Goal: Task Accomplishment & Management: Manage account settings

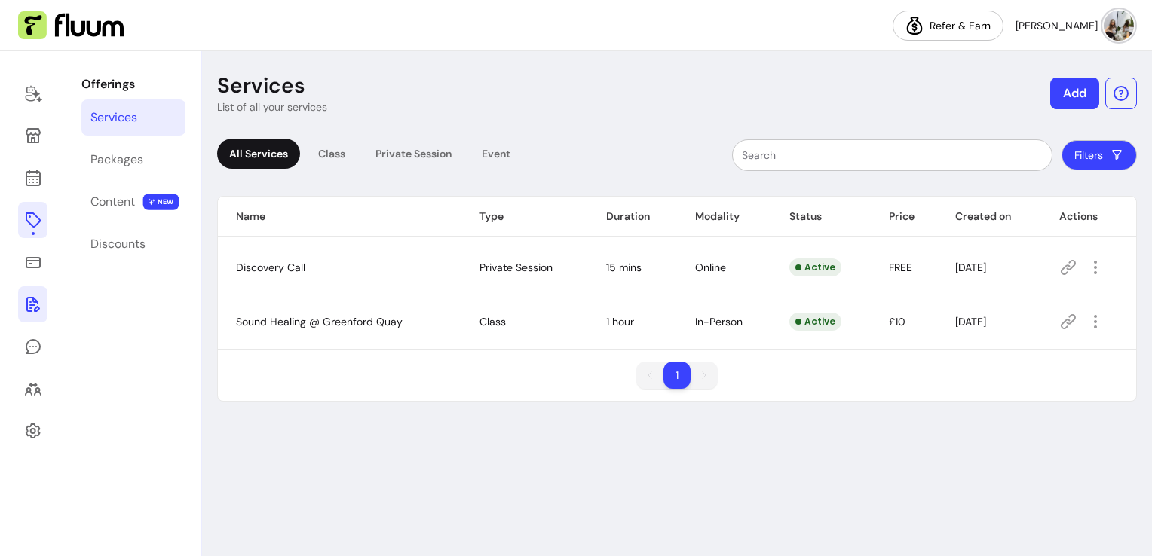
click at [35, 308] on icon at bounding box center [33, 304] width 14 height 15
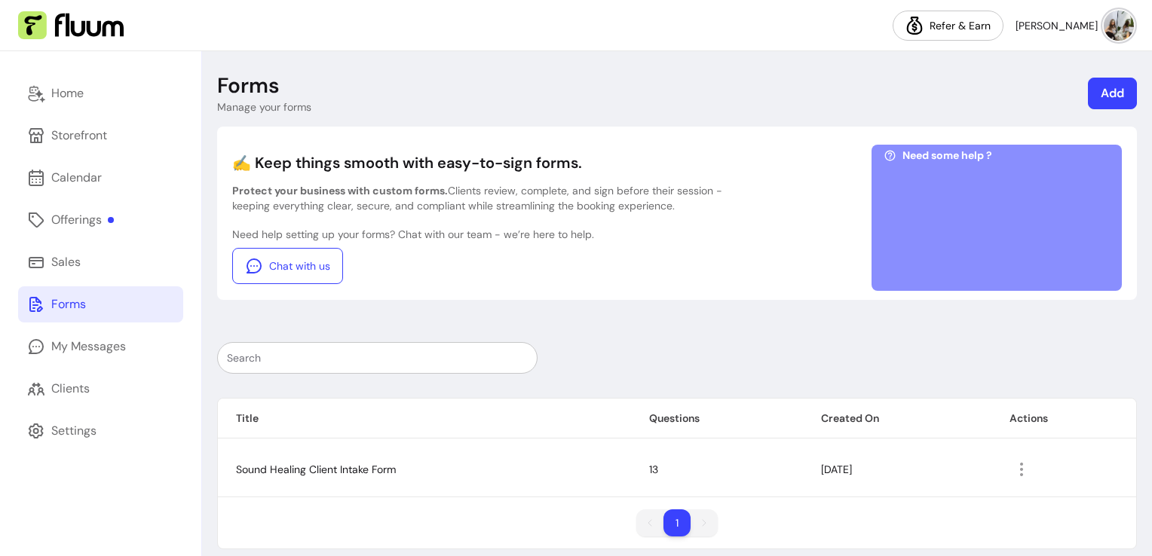
click at [1113, 23] on img at bounding box center [1119, 26] width 30 height 30
click at [856, 77] on header "Forms Manage your forms Add" at bounding box center [677, 93] width 920 height 42
click at [54, 222] on div "Offerings" at bounding box center [82, 220] width 63 height 18
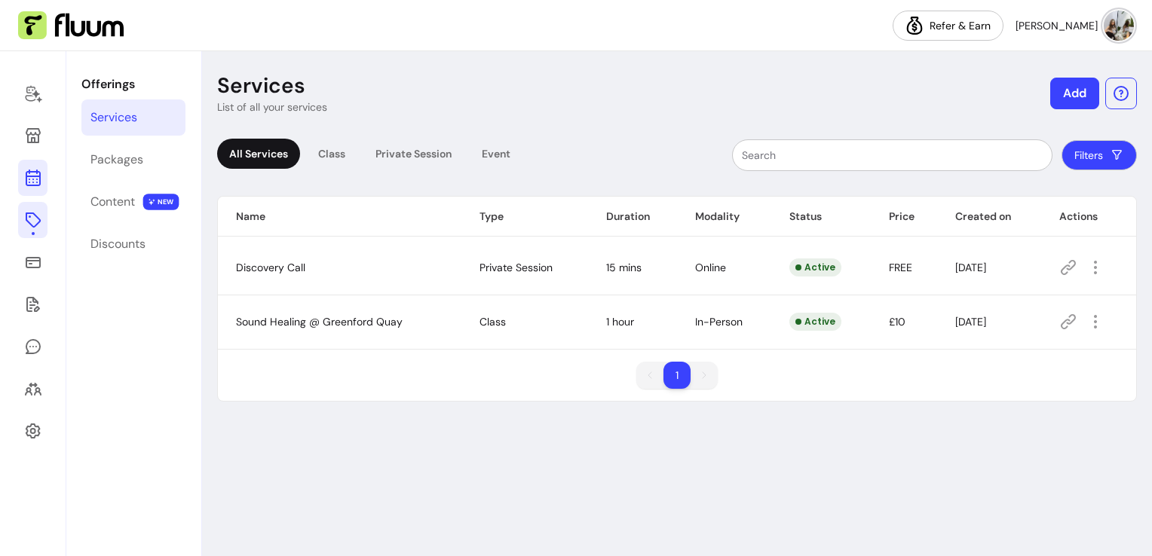
click at [40, 182] on icon at bounding box center [33, 118] width 256 height 215
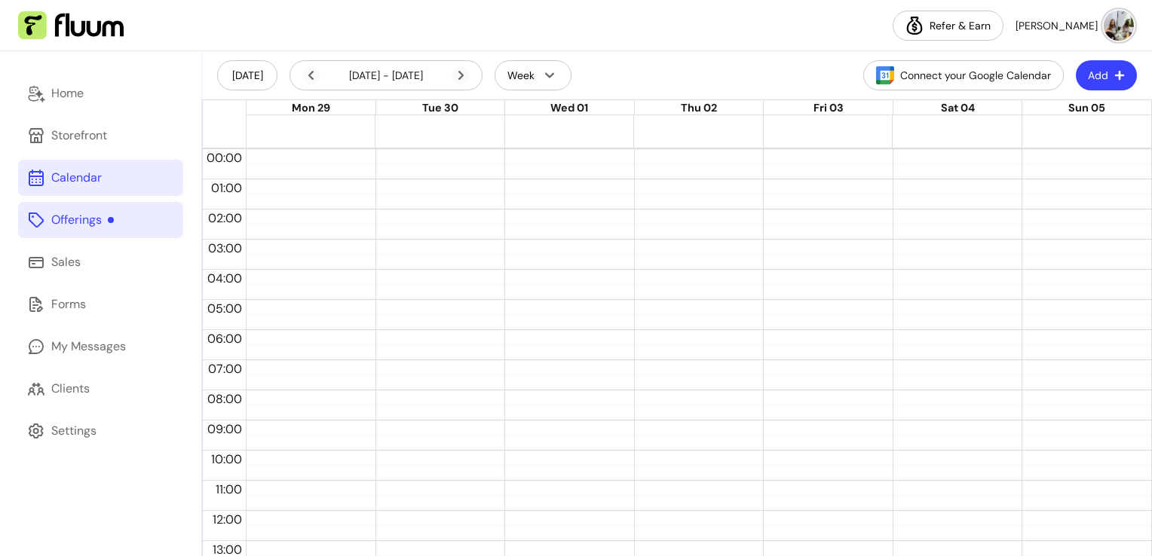
click at [78, 234] on link "Offerings" at bounding box center [100, 220] width 165 height 36
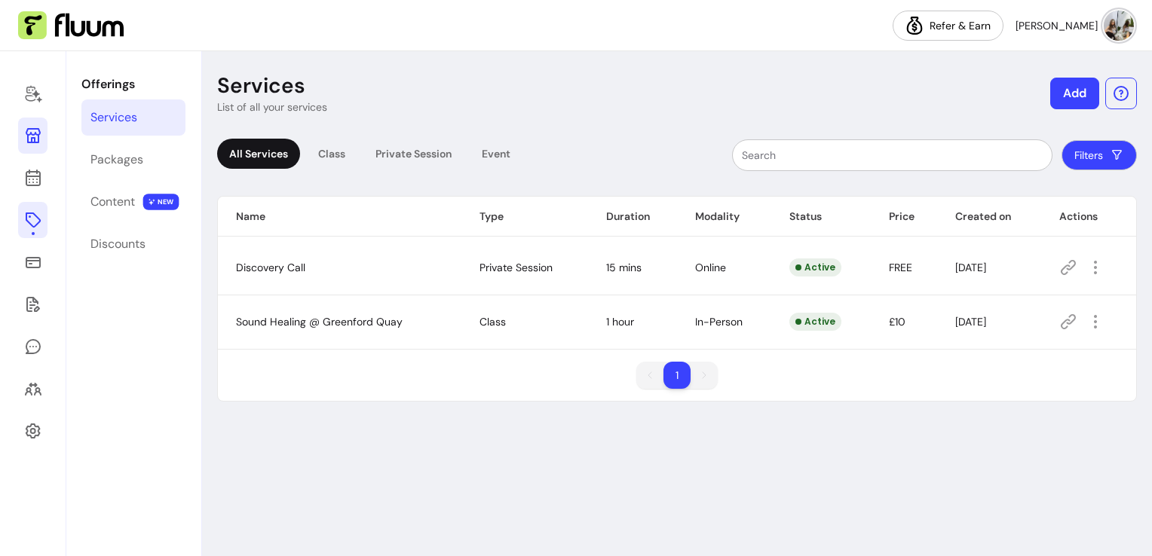
click at [29, 139] on icon at bounding box center [33, 136] width 18 height 18
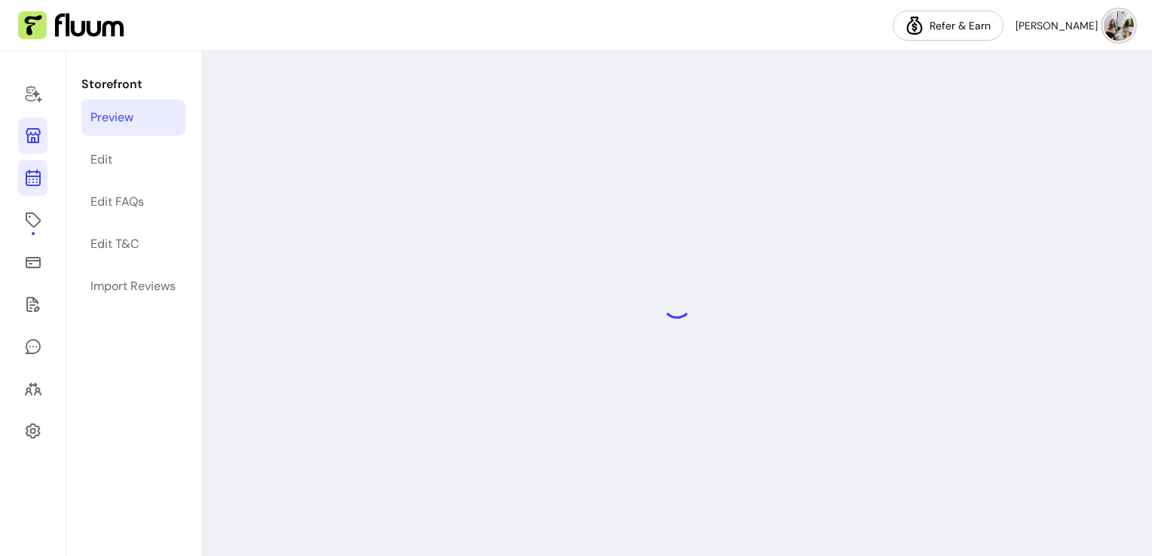
click at [34, 188] on link at bounding box center [32, 178] width 29 height 36
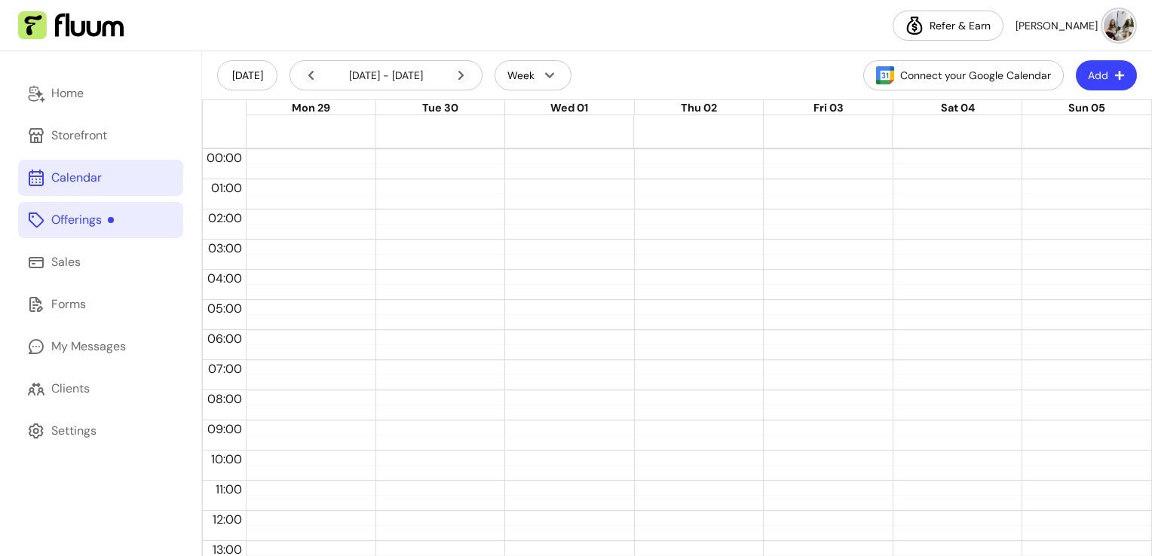
click at [30, 228] on icon at bounding box center [36, 220] width 18 height 18
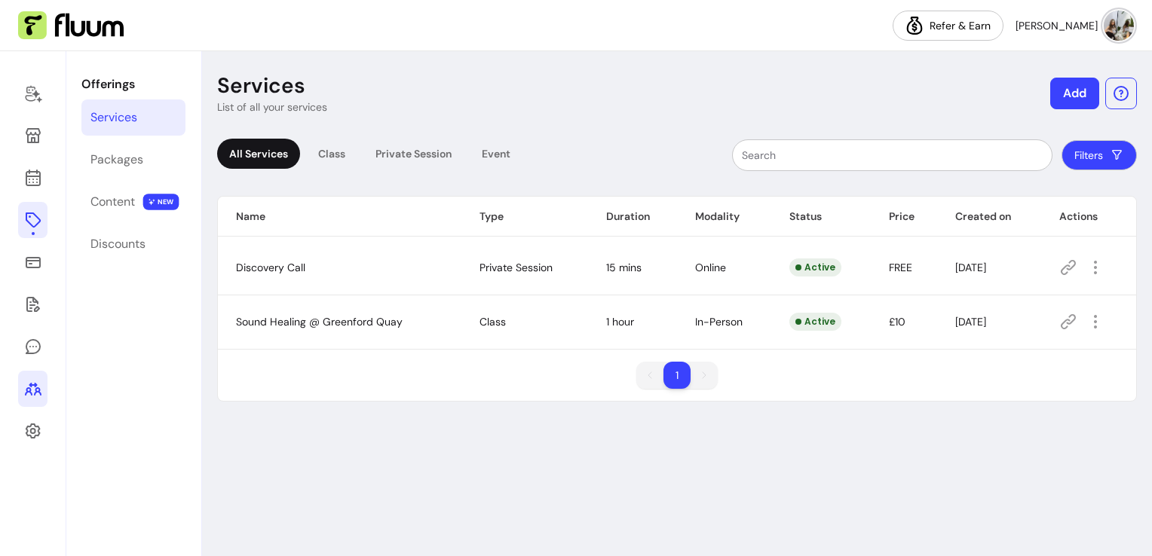
click at [37, 381] on icon at bounding box center [33, 389] width 18 height 18
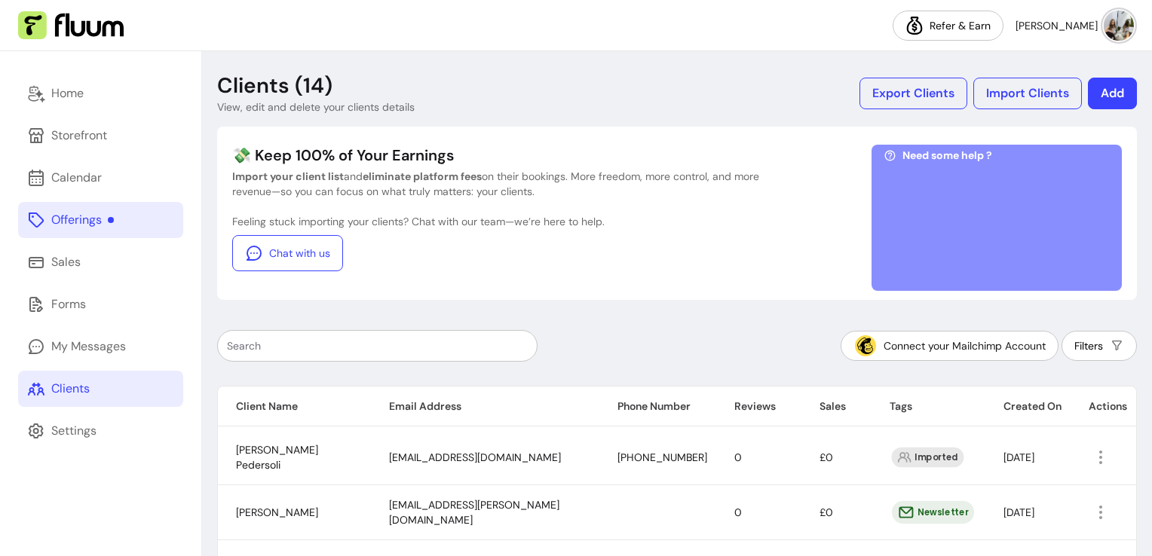
click at [63, 228] on div "Offerings" at bounding box center [82, 220] width 63 height 18
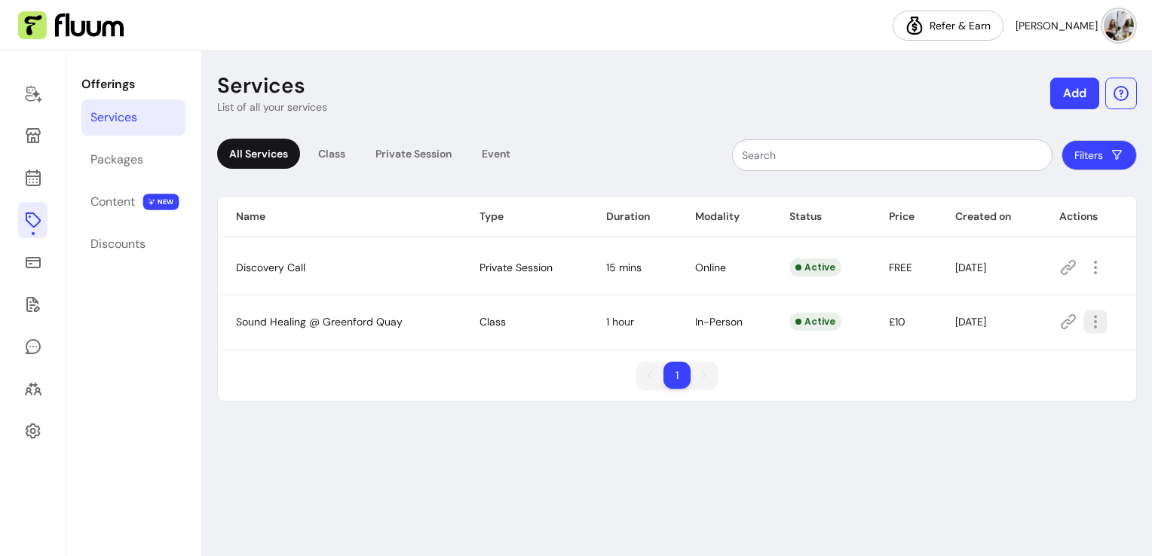
click at [1091, 323] on icon "button" at bounding box center [1094, 322] width 17 height 17
click at [433, 433] on div "Services List of all your services Add All Services Class Private Session Event…" at bounding box center [677, 303] width 950 height 505
click at [33, 175] on icon at bounding box center [33, 178] width 18 height 18
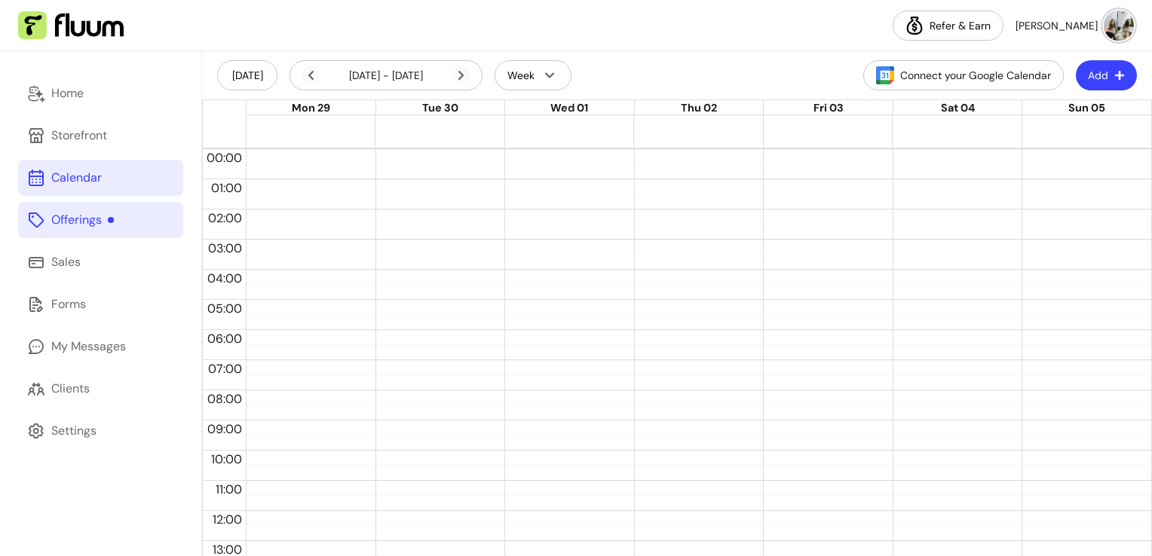
scroll to position [316, 0]
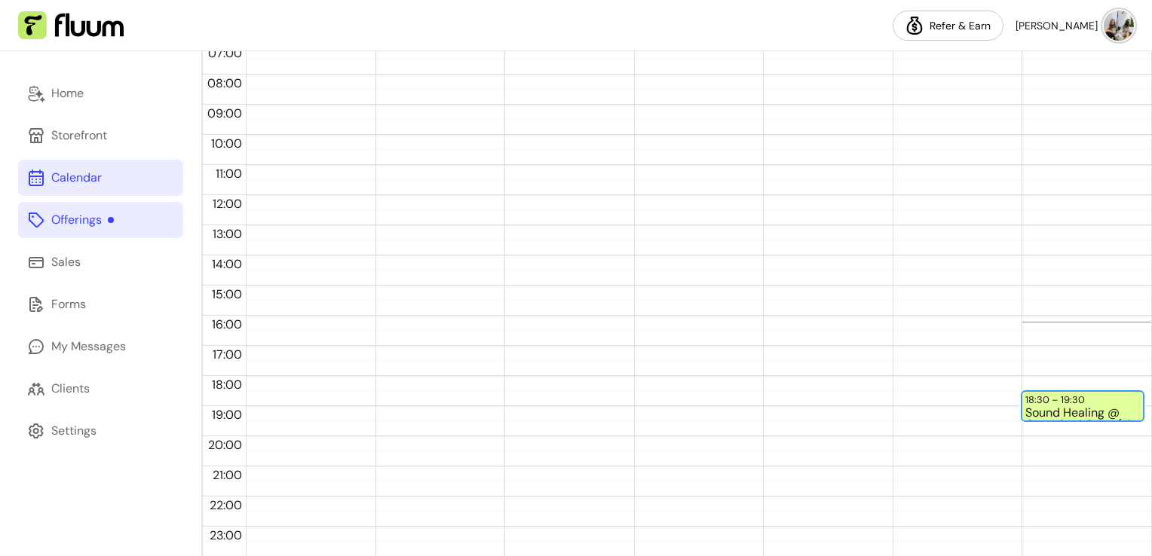
click at [1075, 415] on div "Sound Healing @ Greenford Quay (12 / 12)" at bounding box center [1082, 413] width 115 height 13
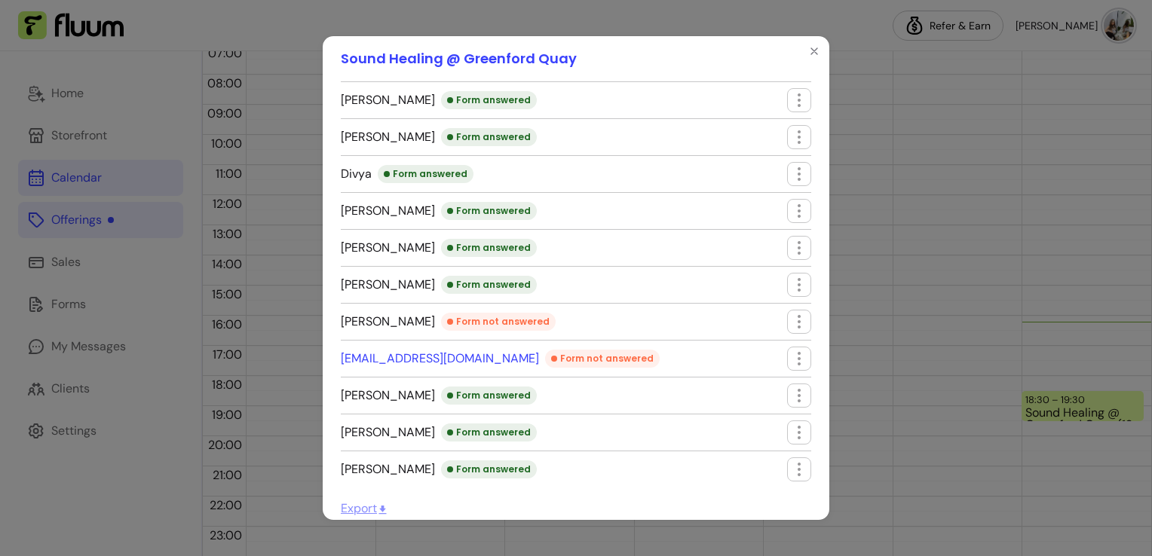
scroll to position [129, 0]
click at [790, 246] on icon "button" at bounding box center [799, 246] width 18 height 18
click at [718, 287] on span "Edit booking" at bounding box center [727, 280] width 110 height 15
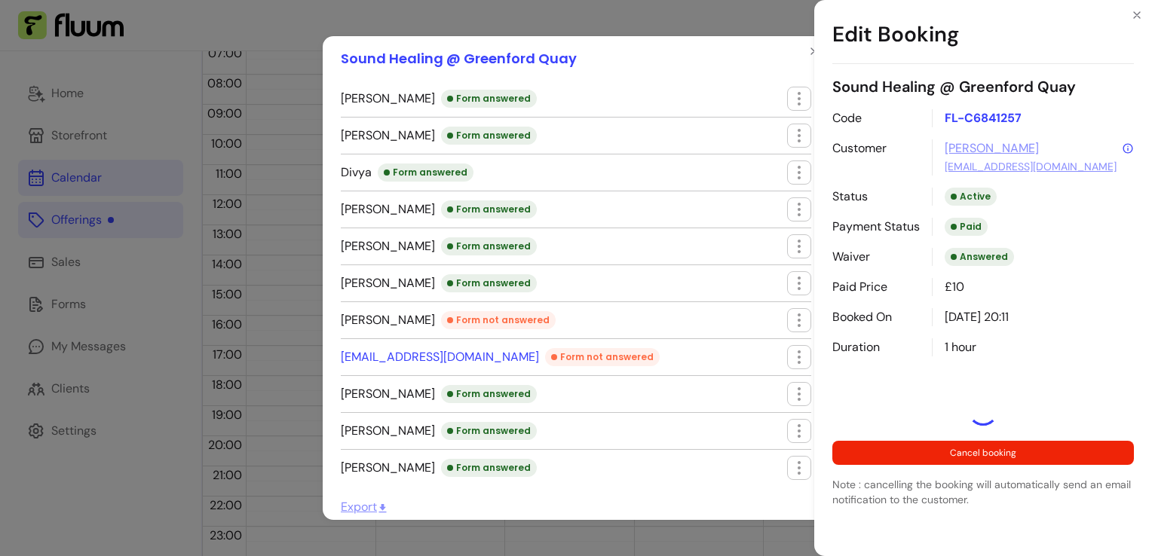
select select "**********"
select select "*****"
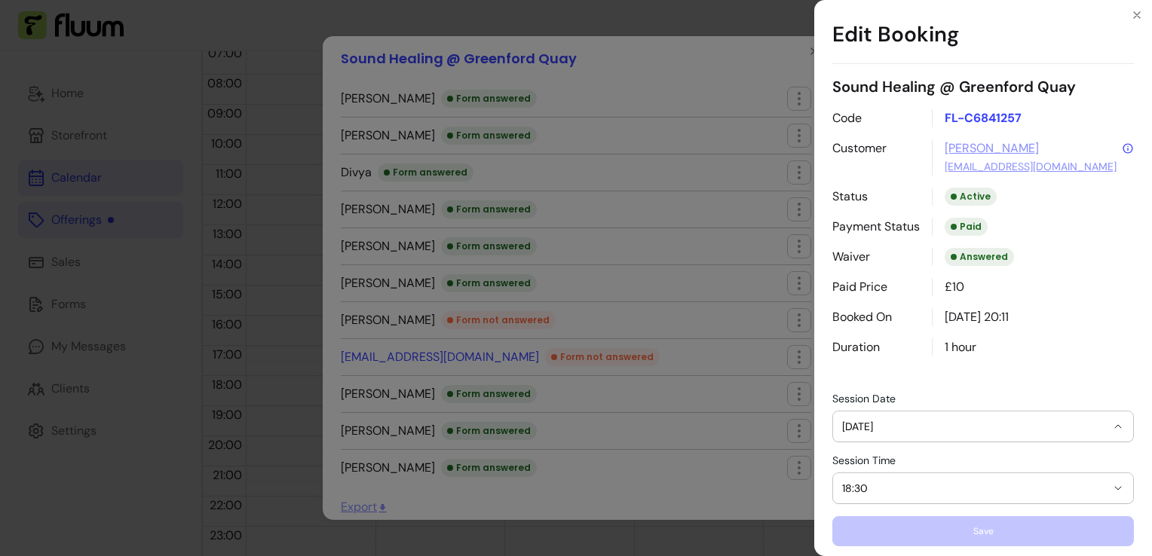
click at [872, 416] on button "[DATE]" at bounding box center [983, 427] width 300 height 30
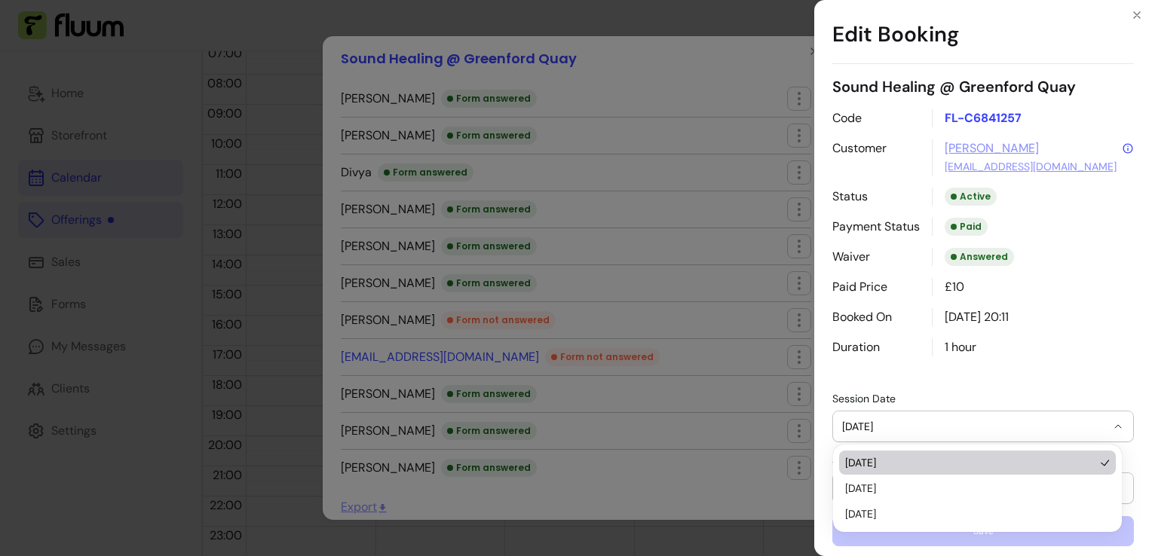
click at [693, 51] on div "**********" at bounding box center [576, 278] width 1152 height 556
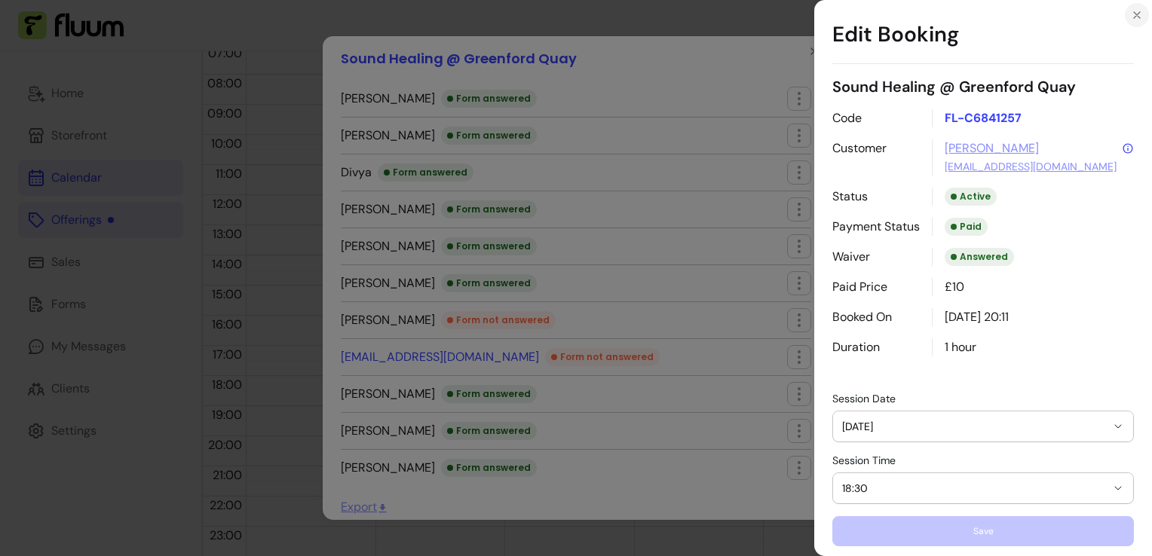
click at [1134, 15] on icon "Close" at bounding box center [1137, 15] width 12 height 12
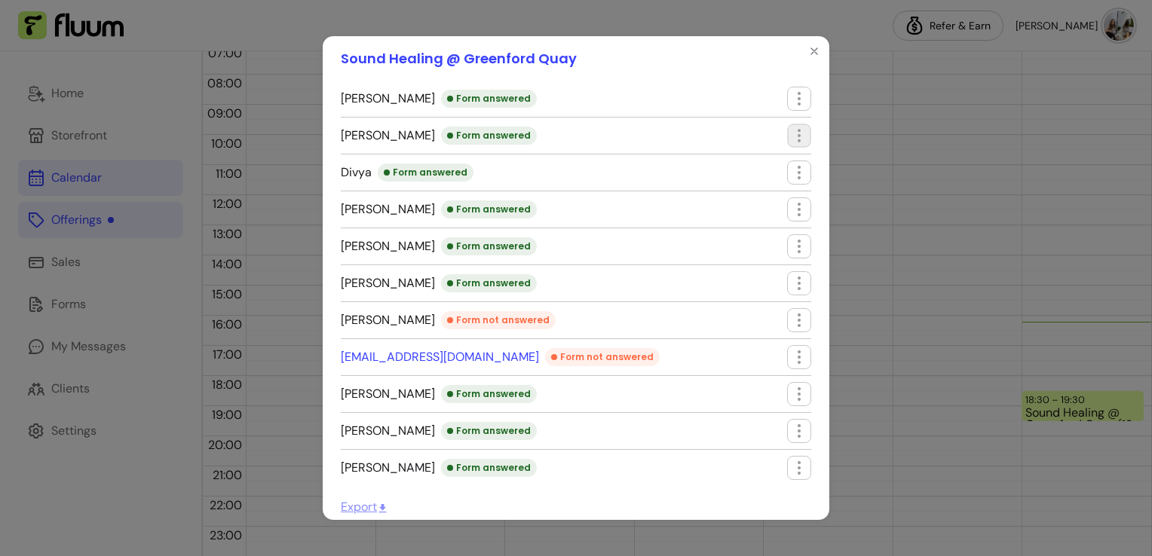
click at [781, 140] on icon "button" at bounding box center [877, 155] width 248 height 208
click at [745, 164] on span "Edit booking" at bounding box center [727, 169] width 110 height 15
select select "**********"
select select "*****"
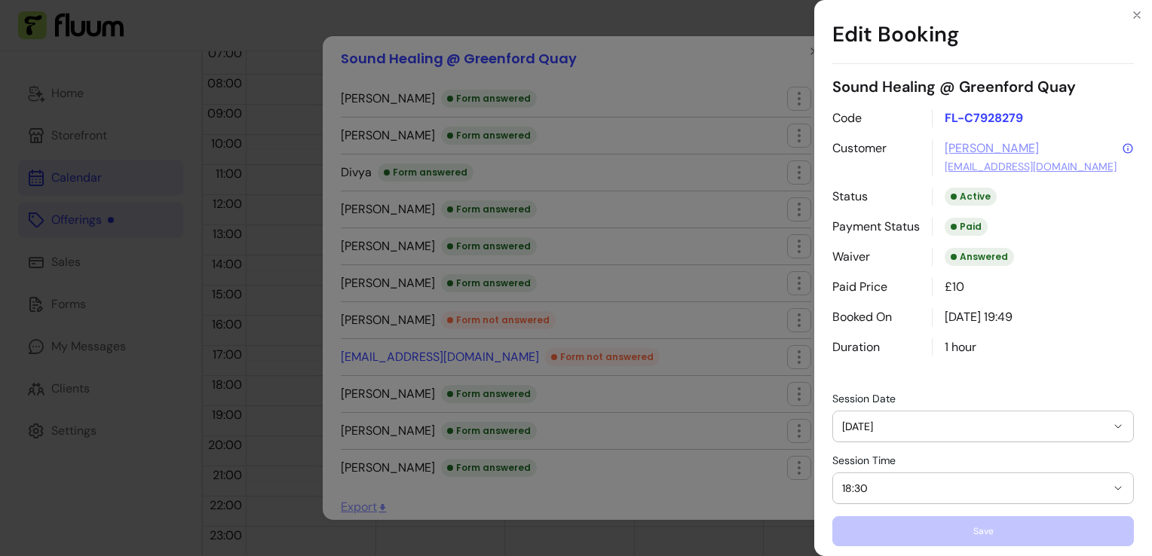
click at [914, 433] on button "[DATE]" at bounding box center [983, 427] width 300 height 30
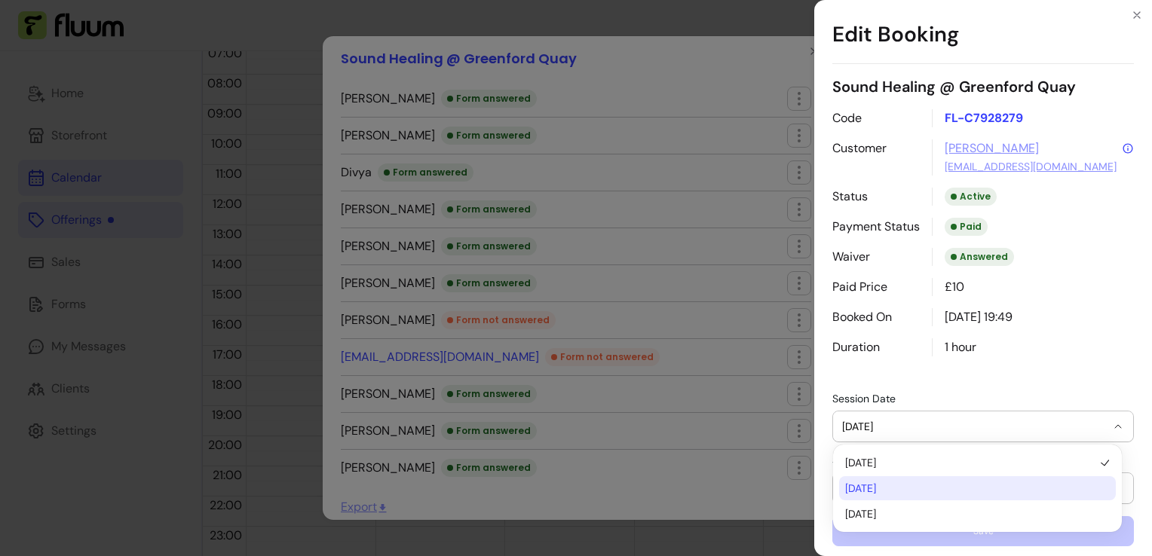
click at [901, 499] on li "[DATE]" at bounding box center [977, 488] width 277 height 24
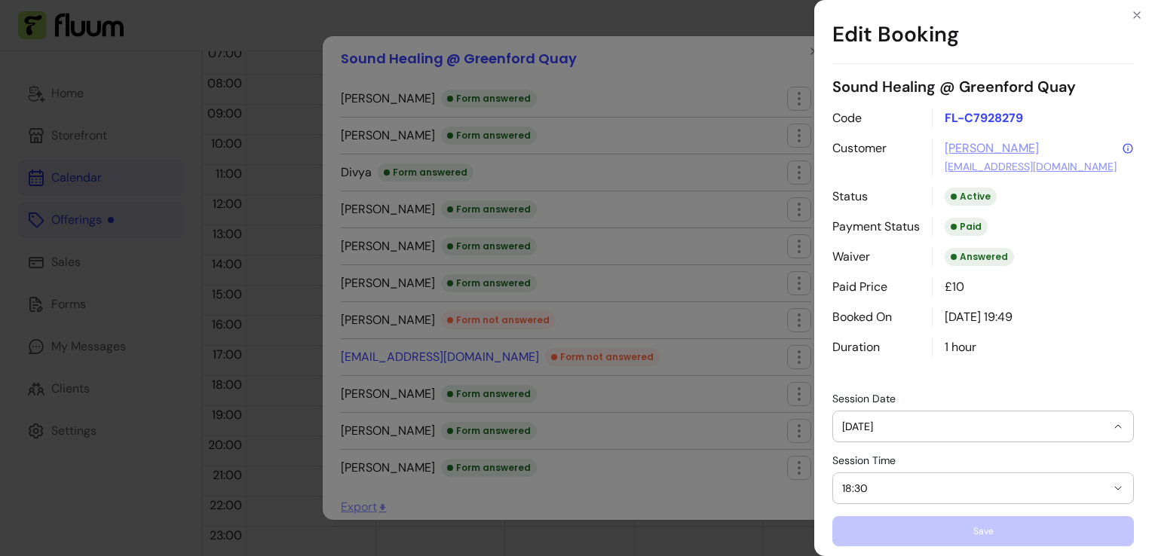
select select "**********"
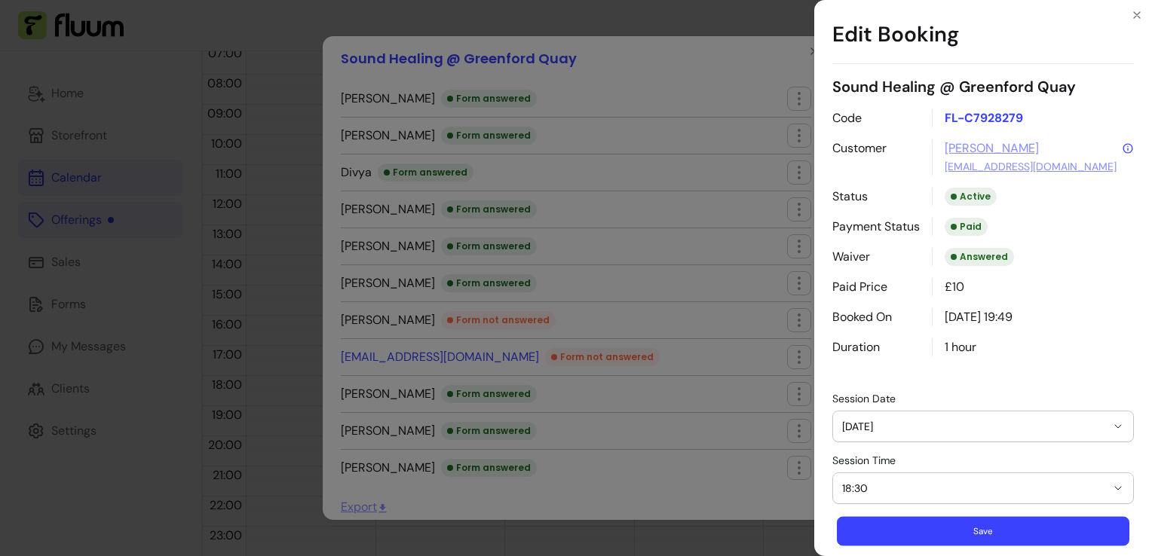
click at [908, 529] on button "Save" at bounding box center [983, 531] width 292 height 29
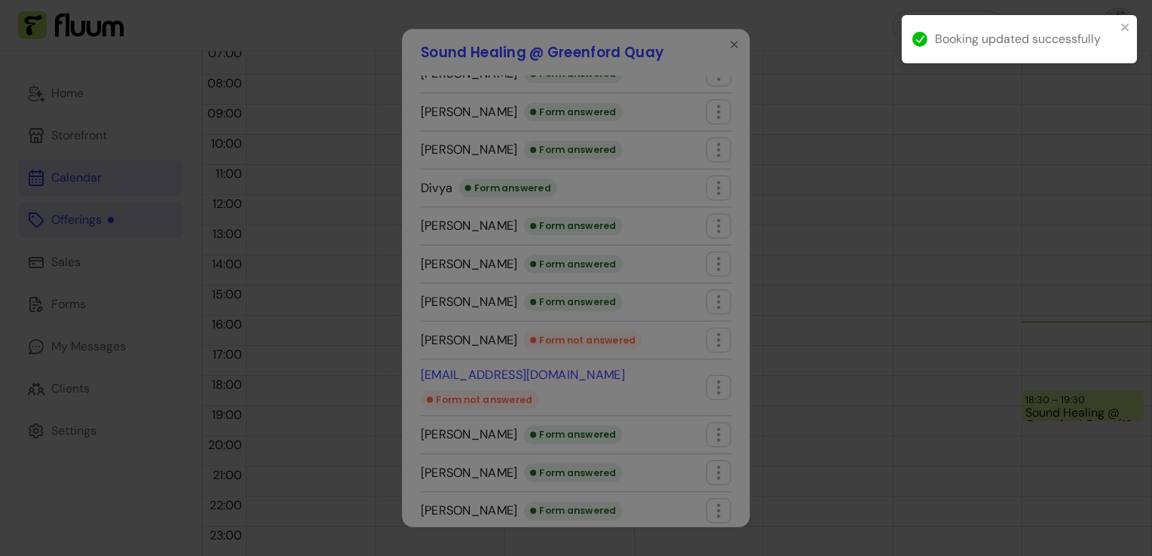
scroll to position [0, 0]
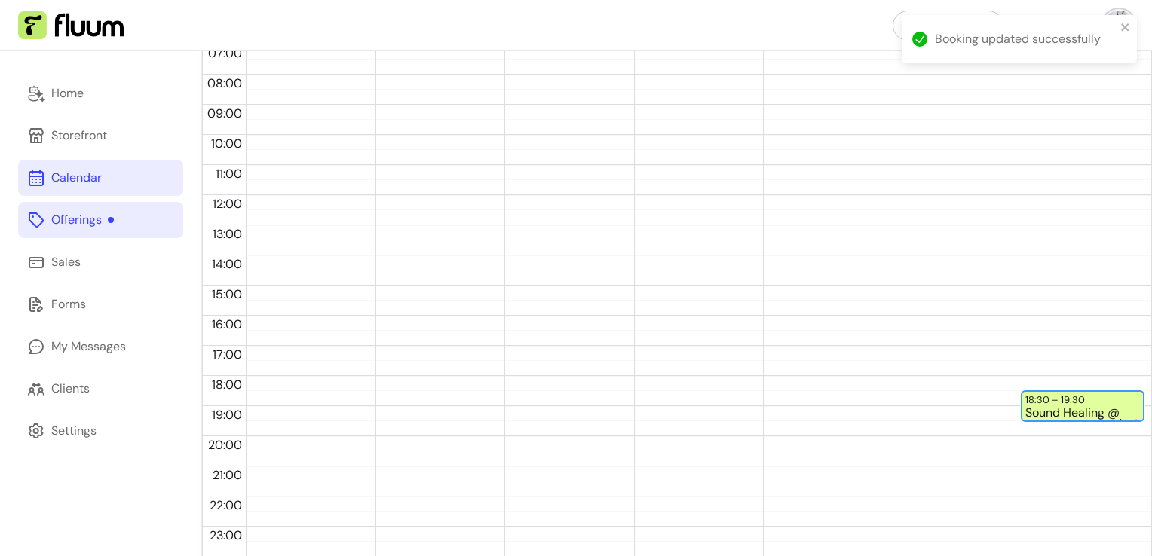
click at [1028, 403] on div "18:30 – 19:30" at bounding box center [1056, 400] width 63 height 14
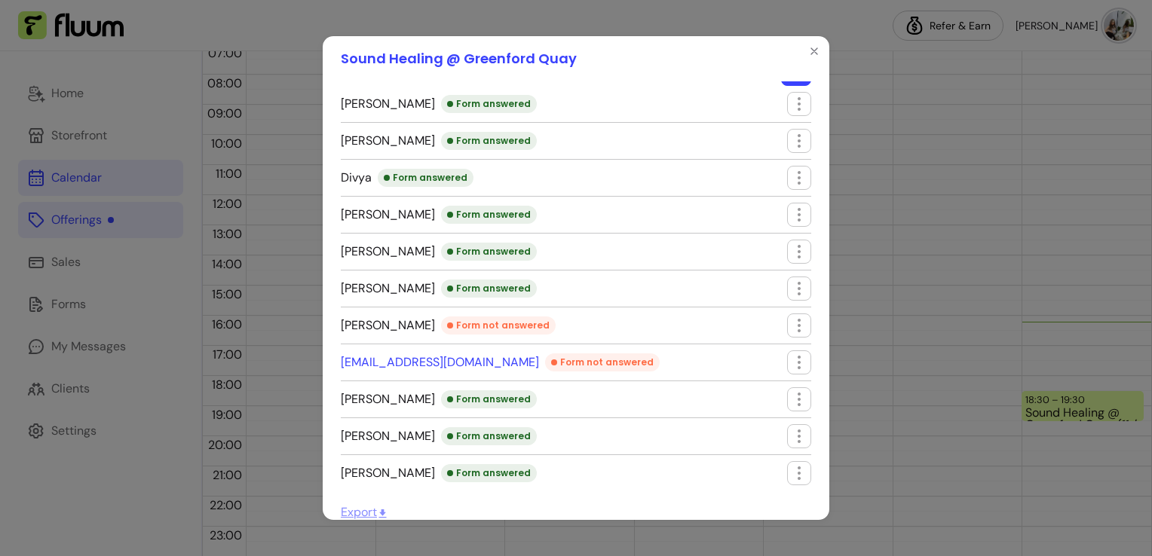
scroll to position [87, 0]
click at [808, 51] on icon "Close" at bounding box center [814, 51] width 12 height 12
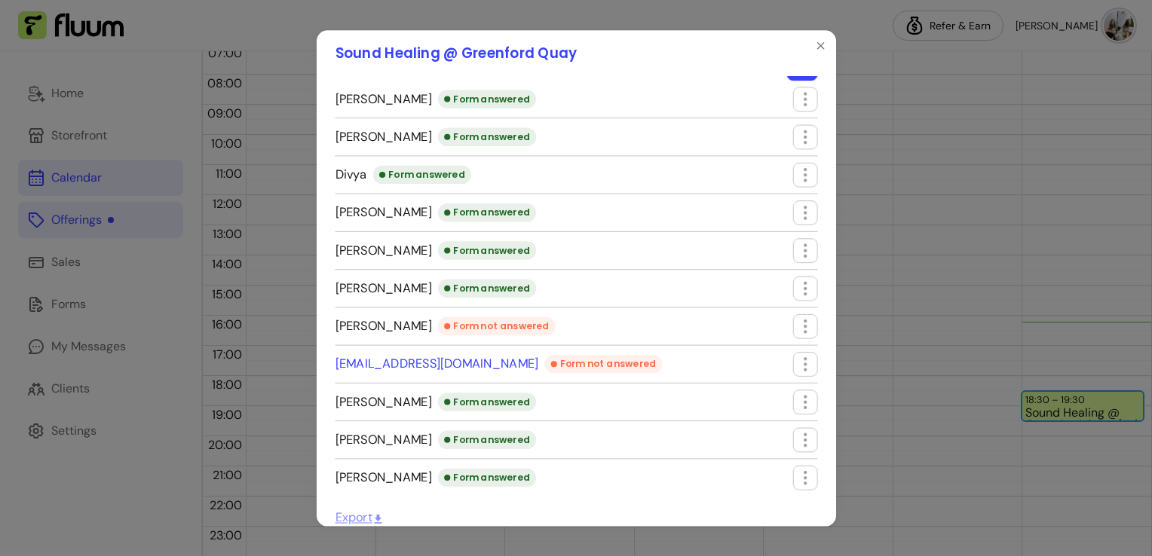
scroll to position [0, 0]
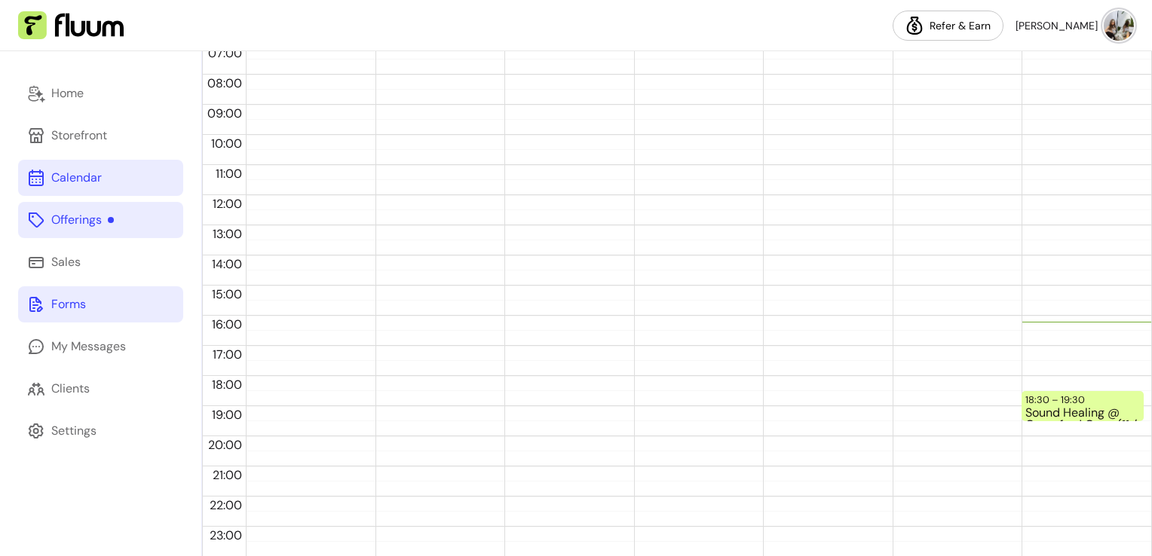
click at [87, 291] on link "Forms" at bounding box center [100, 304] width 165 height 36
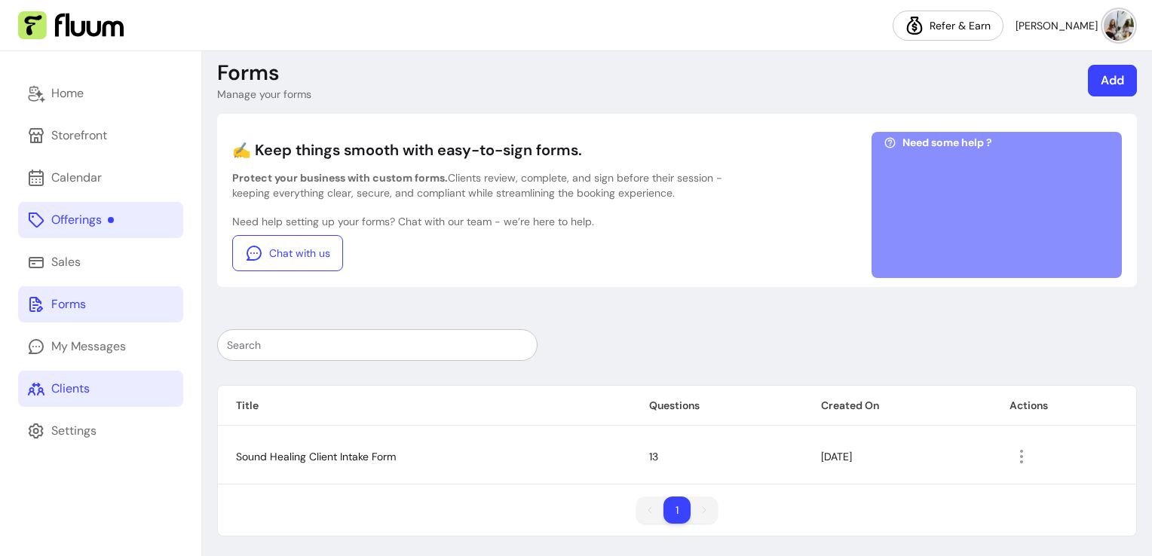
click at [60, 393] on div "Clients" at bounding box center [70, 389] width 38 height 18
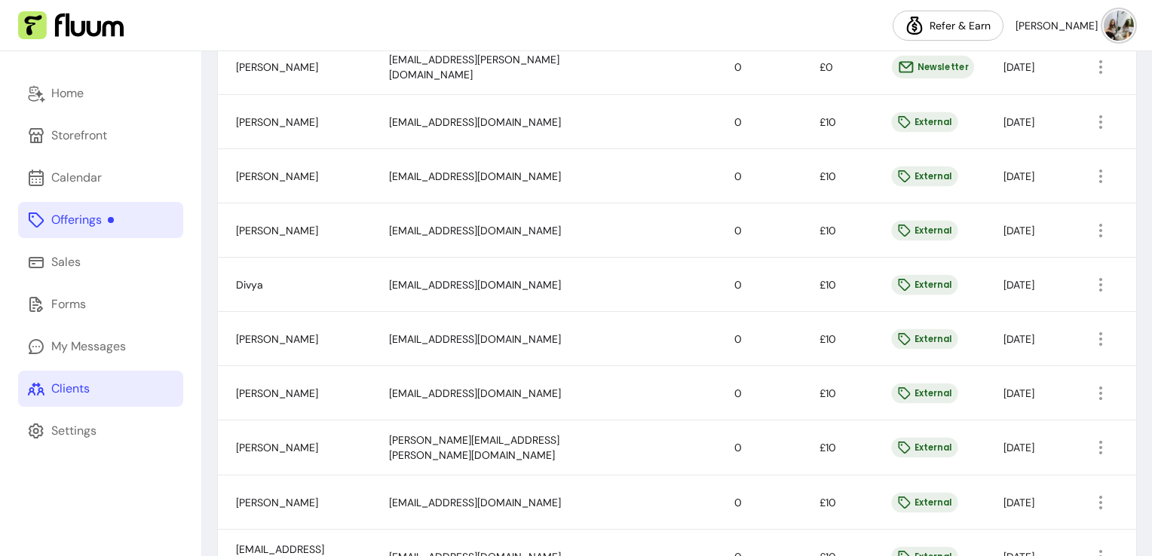
scroll to position [453, 0]
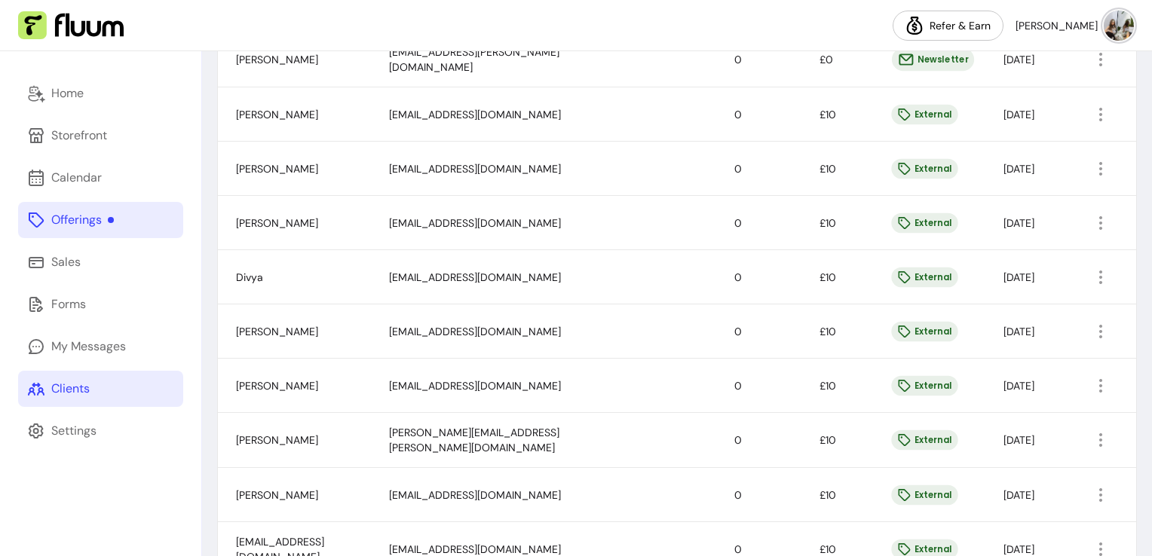
click at [1088, 338] on button "button" at bounding box center [1100, 332] width 24 height 24
click at [978, 366] on span "Amend" at bounding box center [1032, 364] width 110 height 15
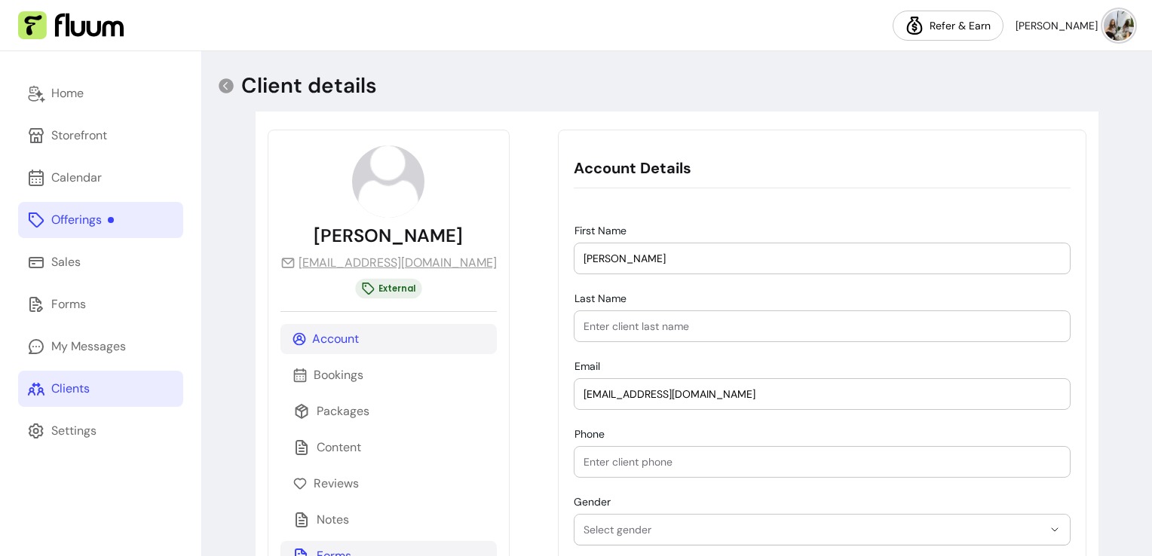
click at [338, 547] on p "Forms" at bounding box center [334, 556] width 35 height 18
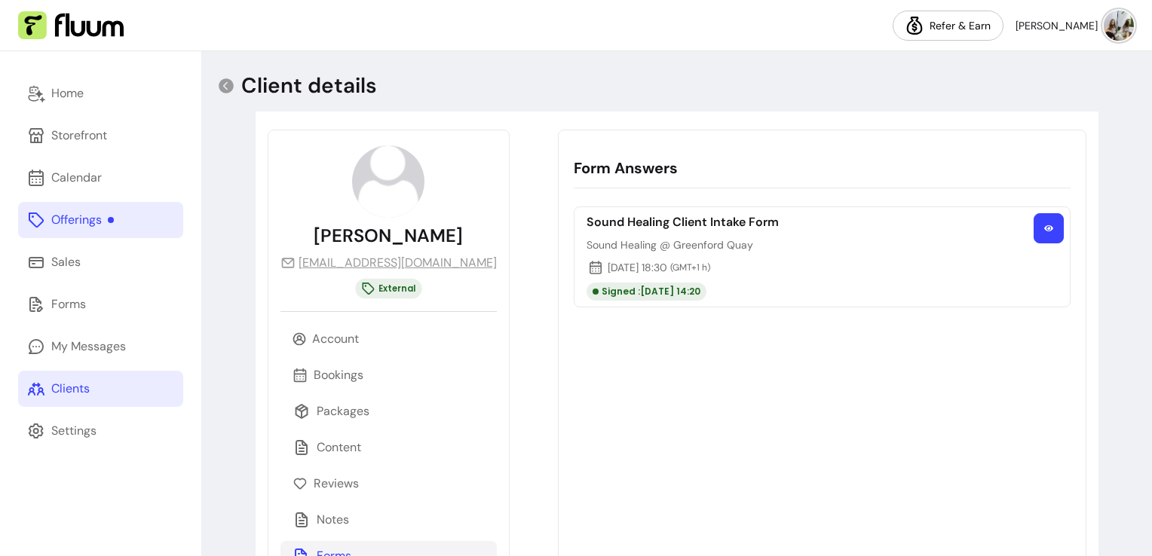
click at [1033, 225] on button "button" at bounding box center [1048, 228] width 30 height 30
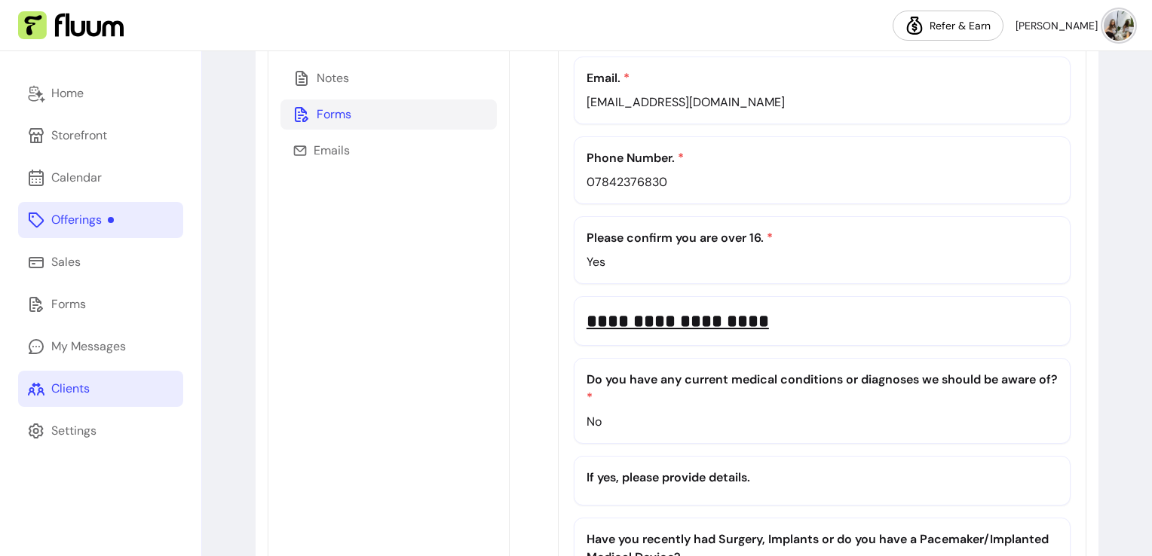
scroll to position [234, 0]
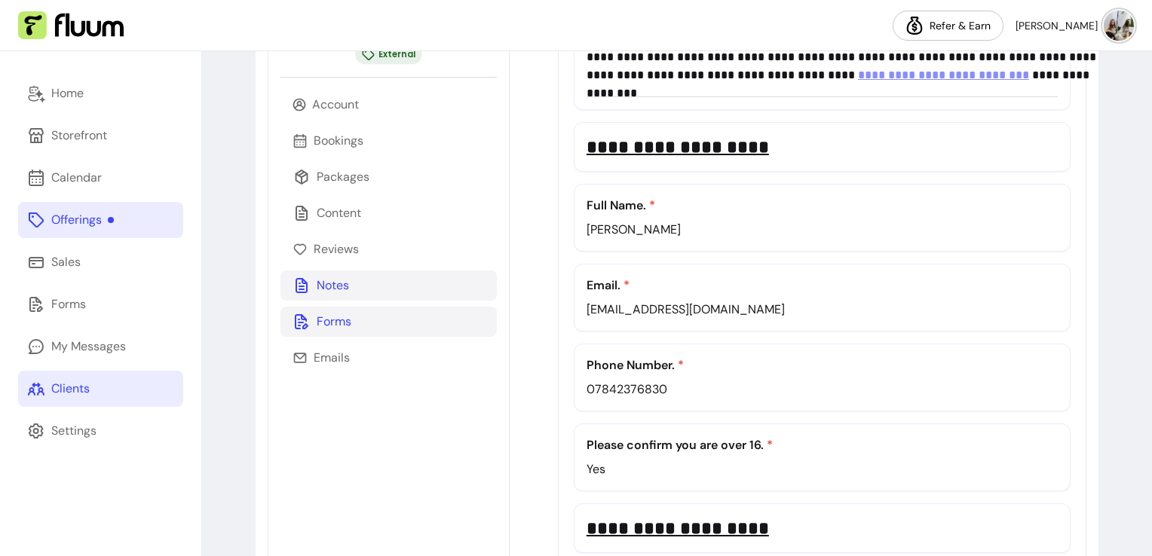
click at [326, 285] on p "Notes" at bounding box center [333, 286] width 32 height 18
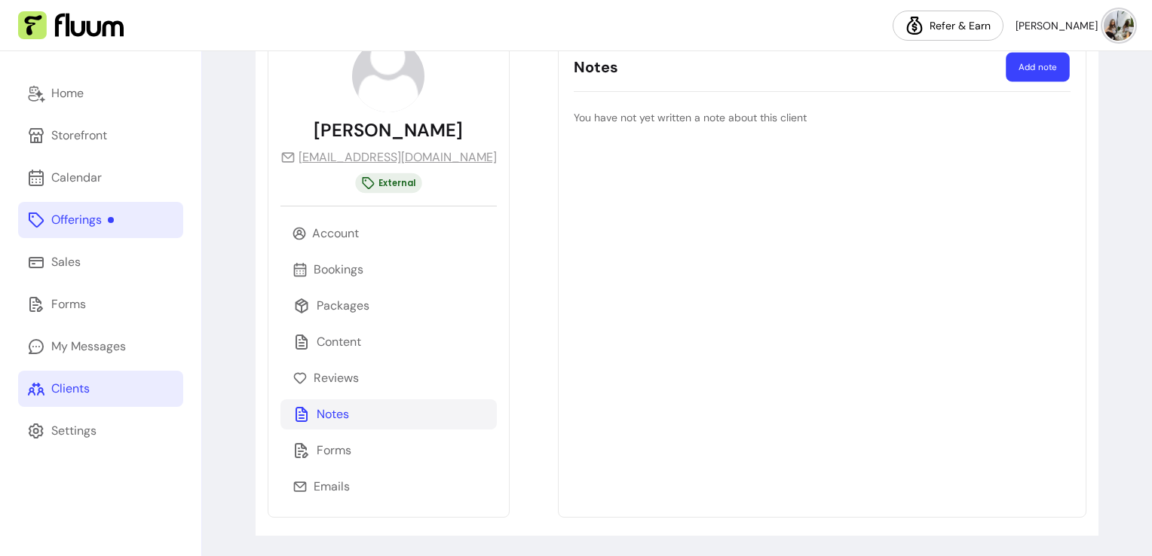
click at [1006, 68] on button "Add note" at bounding box center [1037, 67] width 63 height 29
select select "*"
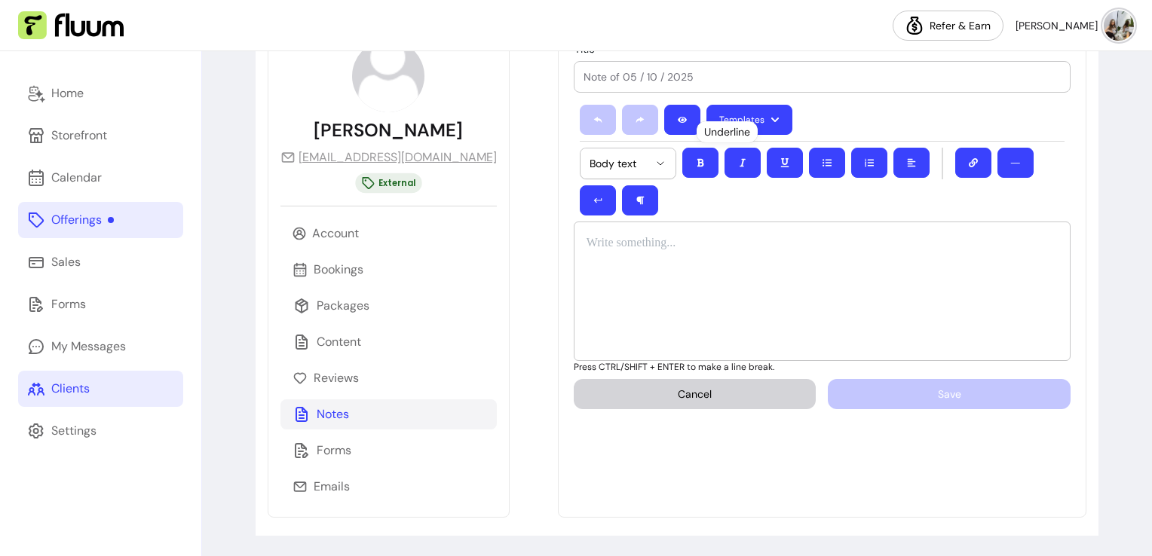
click at [715, 79] on input "Title" at bounding box center [821, 76] width 477 height 15
type input "Contraindications"
click at [733, 264] on div at bounding box center [822, 291] width 497 height 139
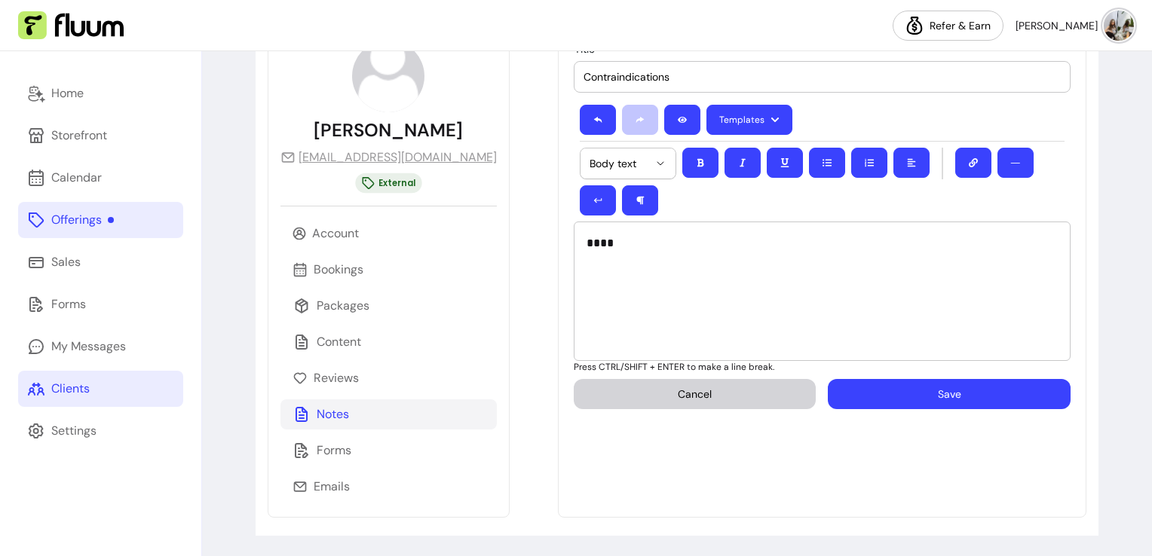
click at [843, 382] on button "Save" at bounding box center [949, 394] width 243 height 30
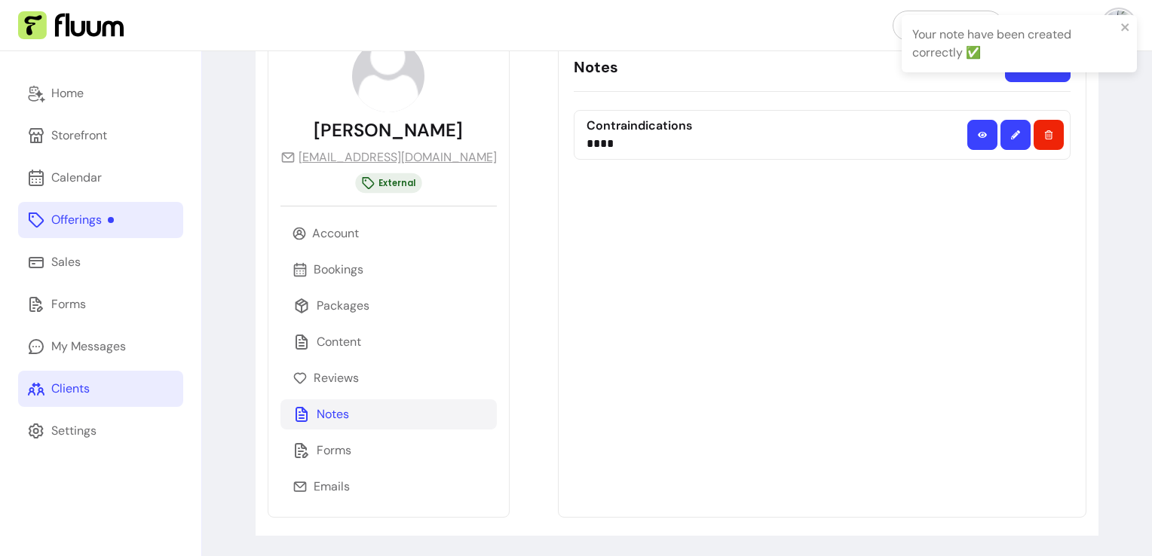
click at [92, 393] on link "Clients" at bounding box center [100, 389] width 165 height 36
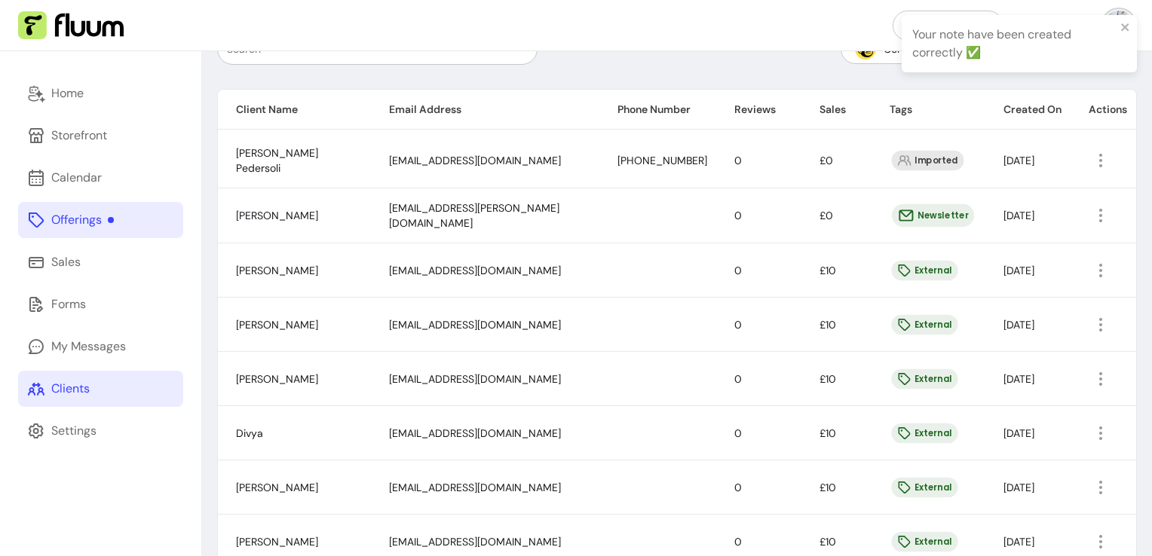
scroll to position [446, 0]
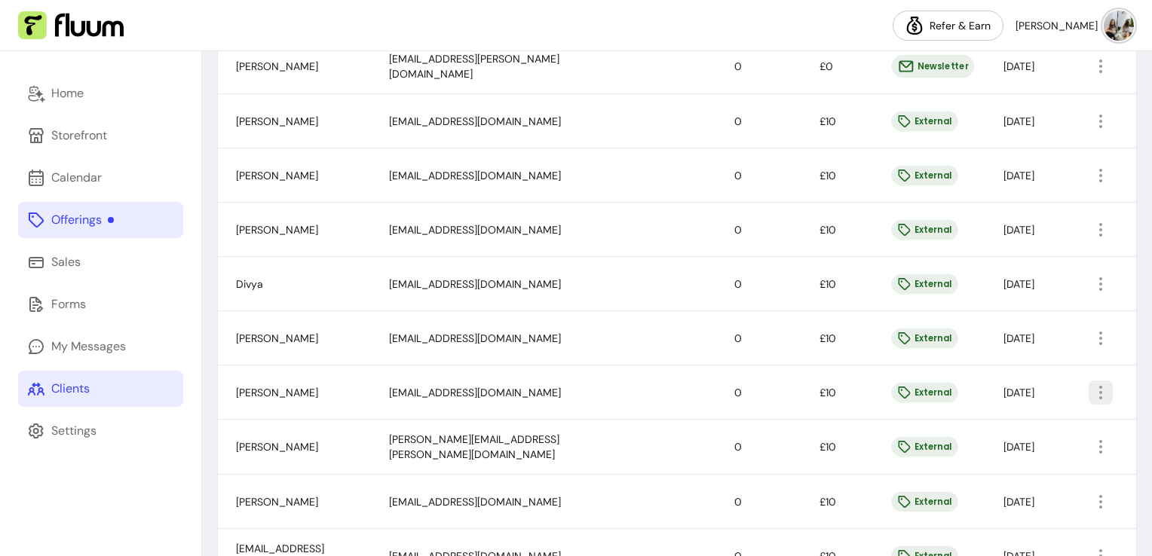
click at [1092, 384] on icon "button" at bounding box center [1100, 393] width 18 height 18
click at [989, 424] on span "Amend" at bounding box center [1032, 425] width 110 height 15
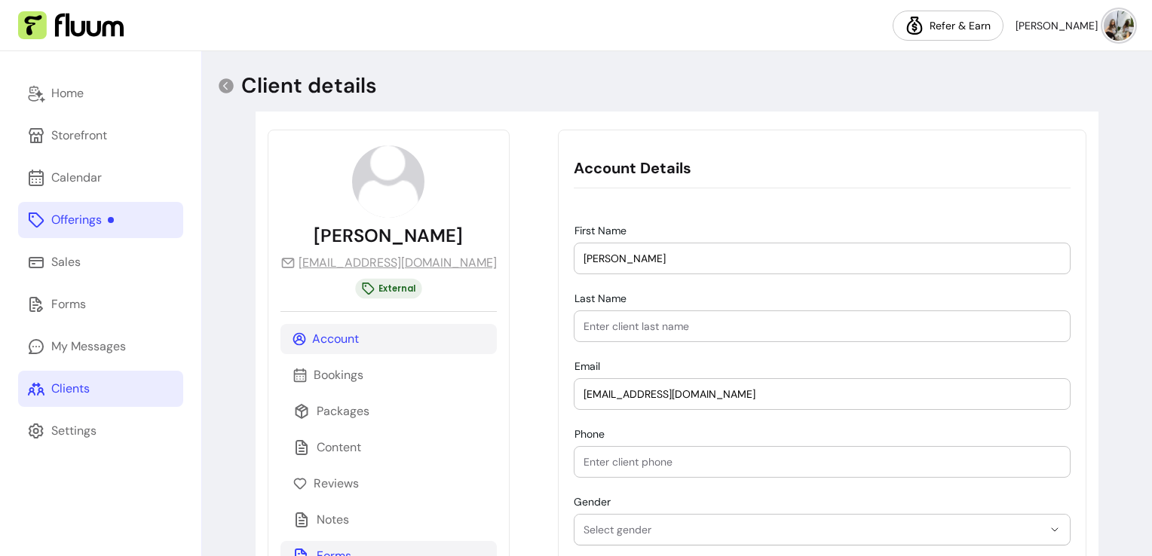
click at [335, 555] on p "Forms" at bounding box center [334, 556] width 35 height 18
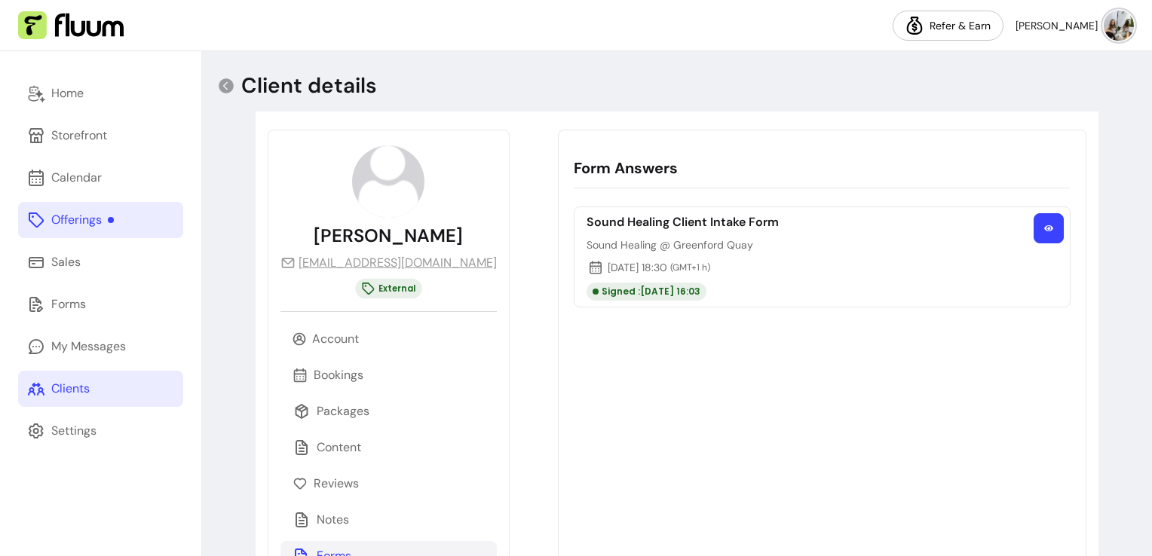
click at [1039, 234] on button "button" at bounding box center [1048, 228] width 30 height 30
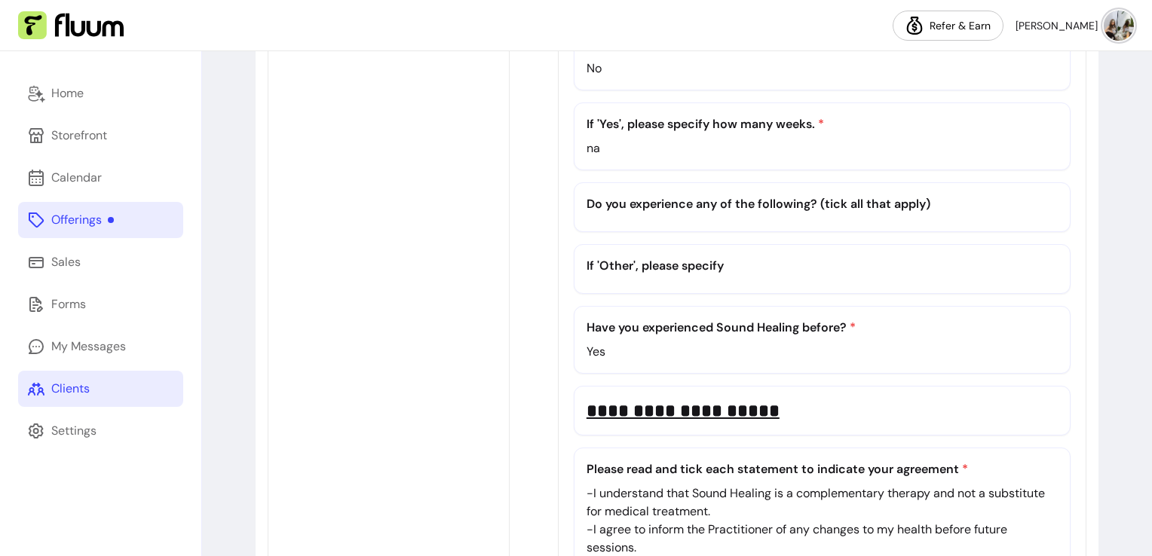
scroll to position [1052, 0]
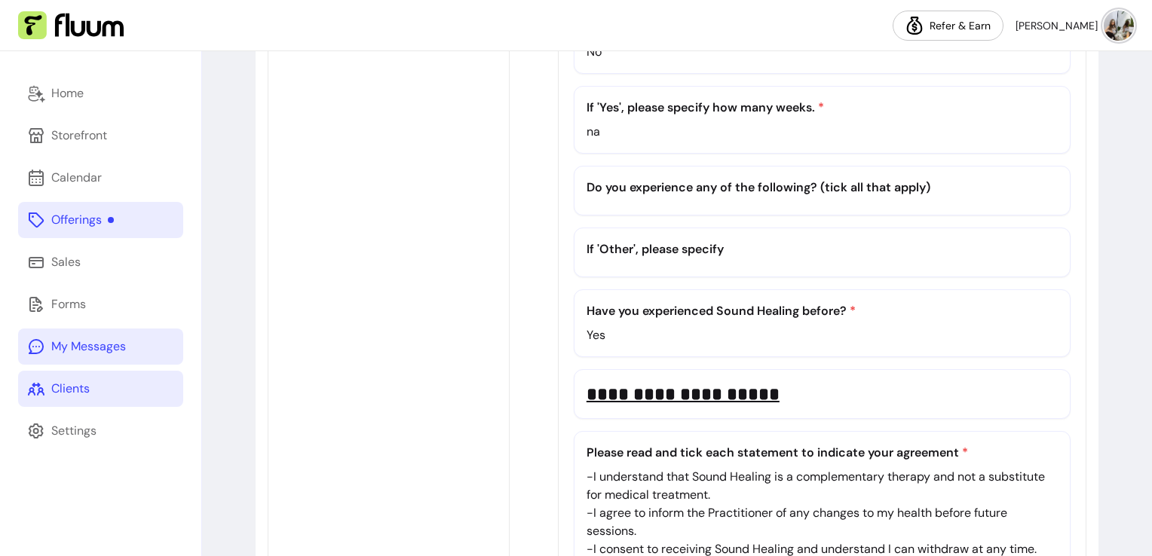
click at [90, 348] on div "My Messages" at bounding box center [88, 347] width 75 height 18
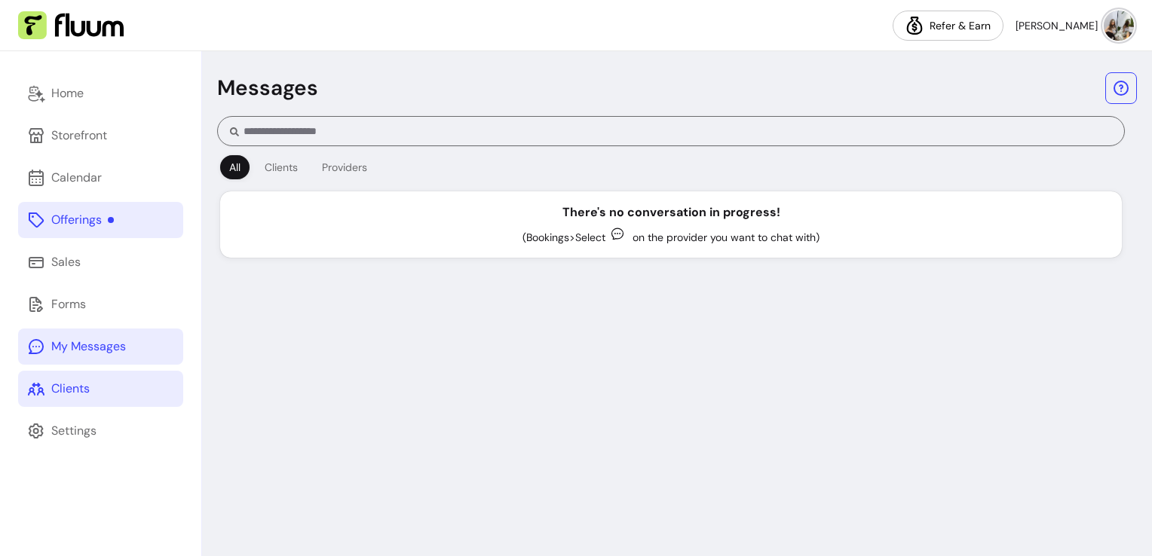
click at [65, 391] on div "Clients" at bounding box center [70, 389] width 38 height 18
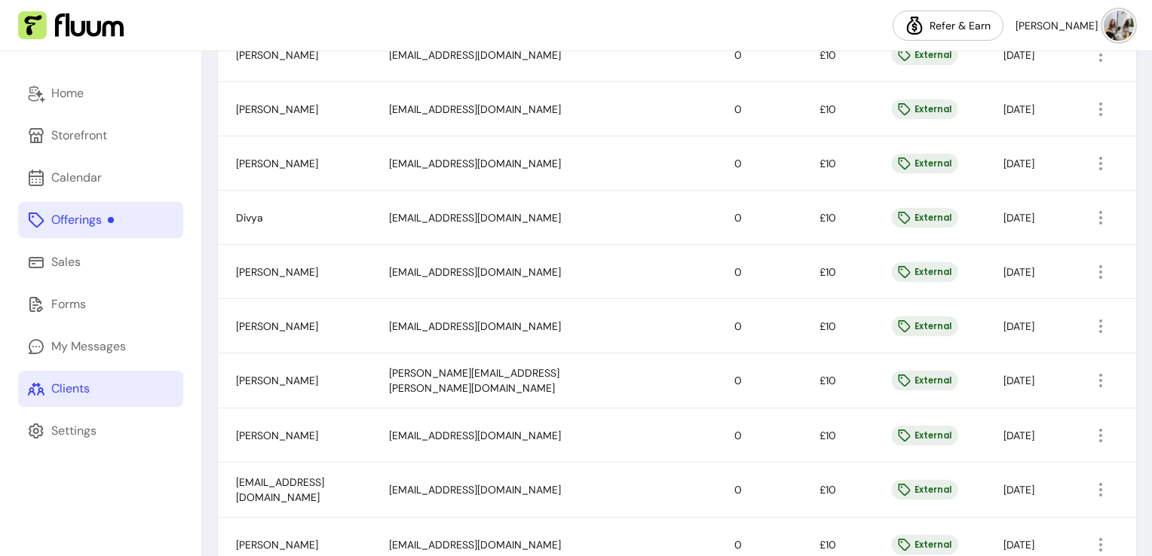
scroll to position [518, 0]
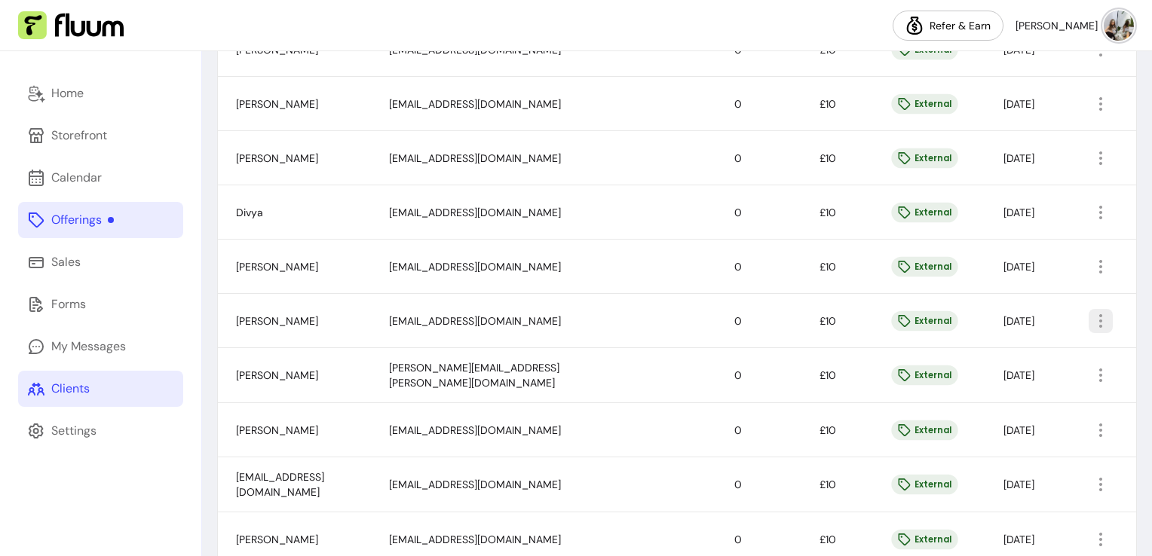
click at [1091, 318] on icon "button" at bounding box center [1100, 321] width 18 height 18
click at [1003, 354] on span "Amend" at bounding box center [1032, 353] width 110 height 15
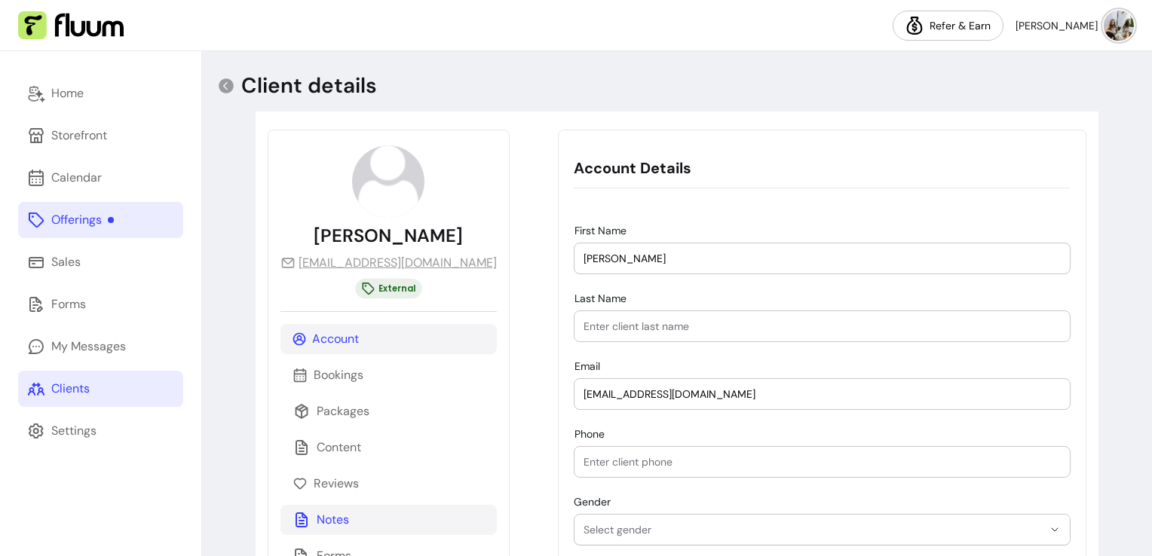
click at [335, 525] on p "Notes" at bounding box center [333, 520] width 32 height 18
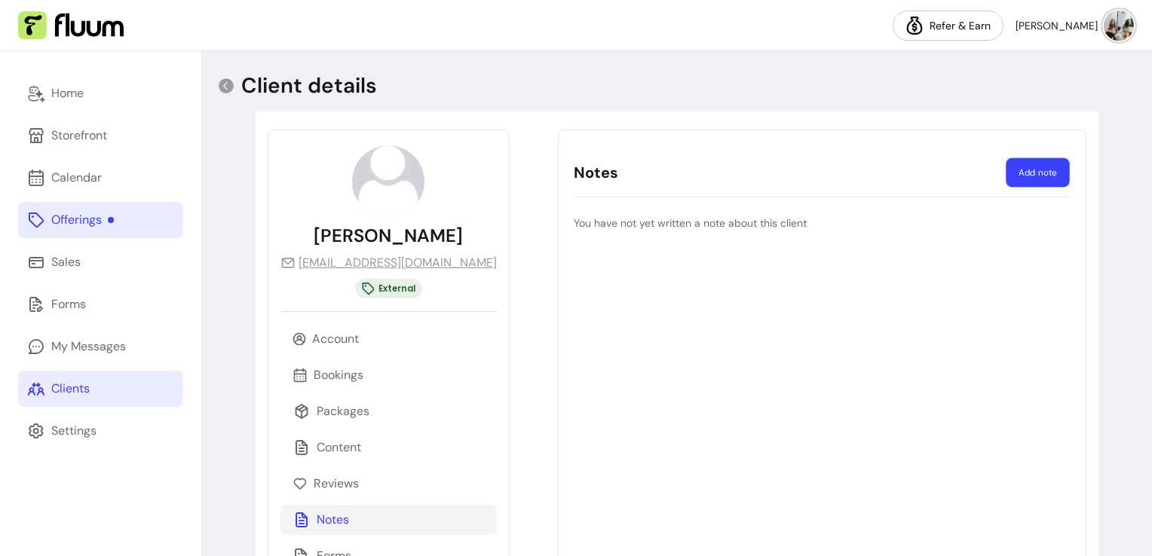
click at [1009, 171] on button "Add note" at bounding box center [1037, 172] width 63 height 29
select select "*"
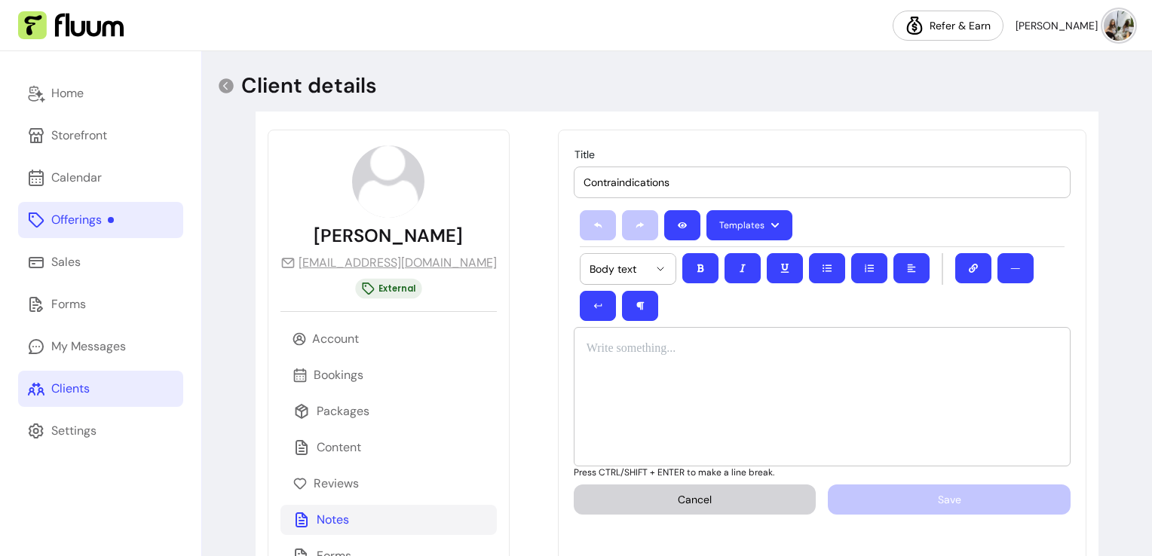
type input "Contraindications"
click at [812, 365] on div at bounding box center [822, 396] width 497 height 139
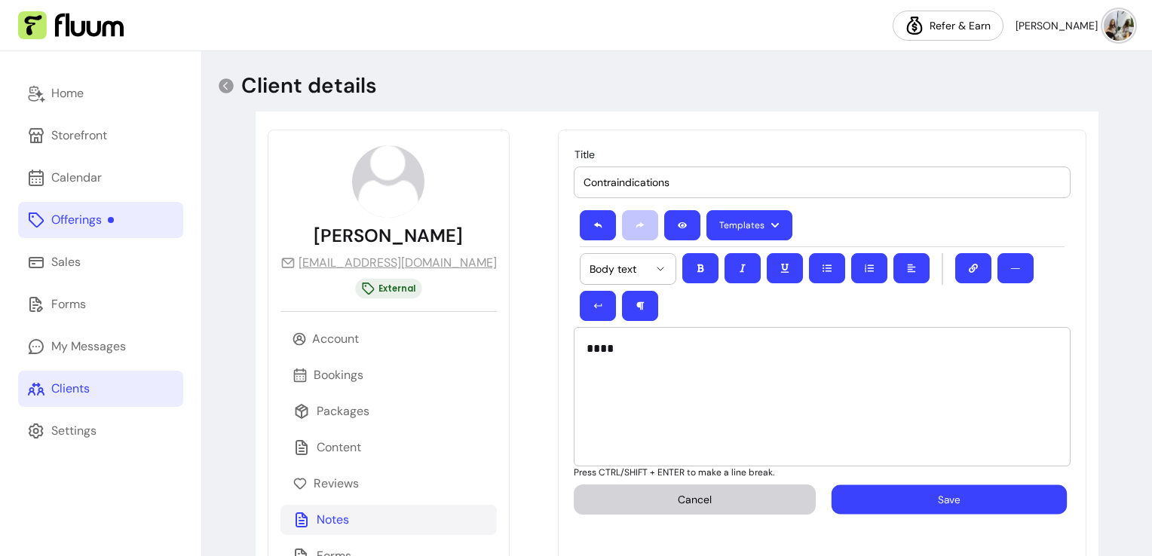
click at [847, 485] on button "Save" at bounding box center [948, 499] width 235 height 29
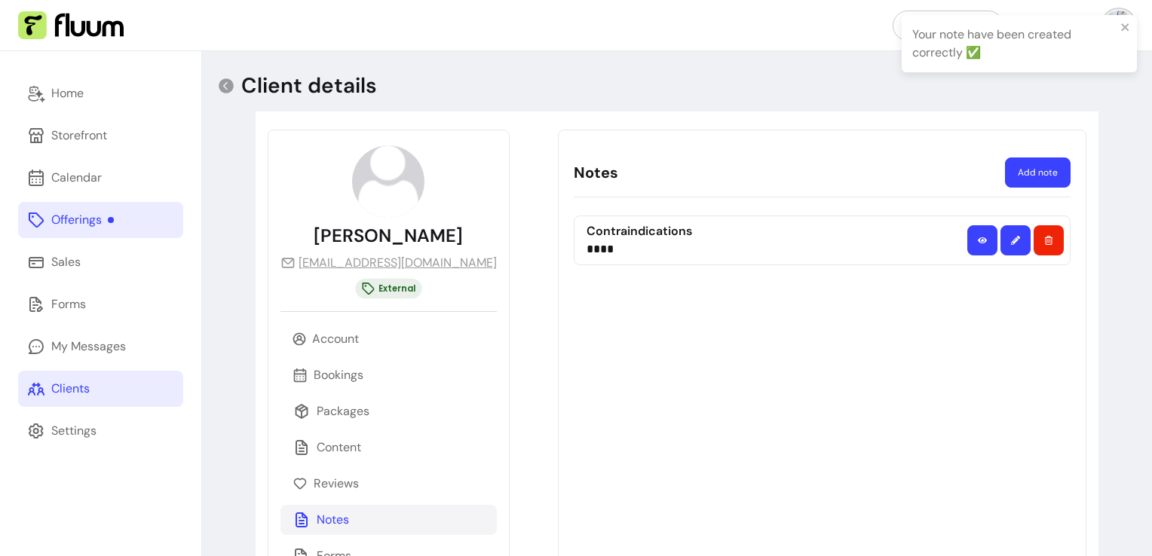
click at [88, 384] on div "Clients" at bounding box center [70, 389] width 38 height 18
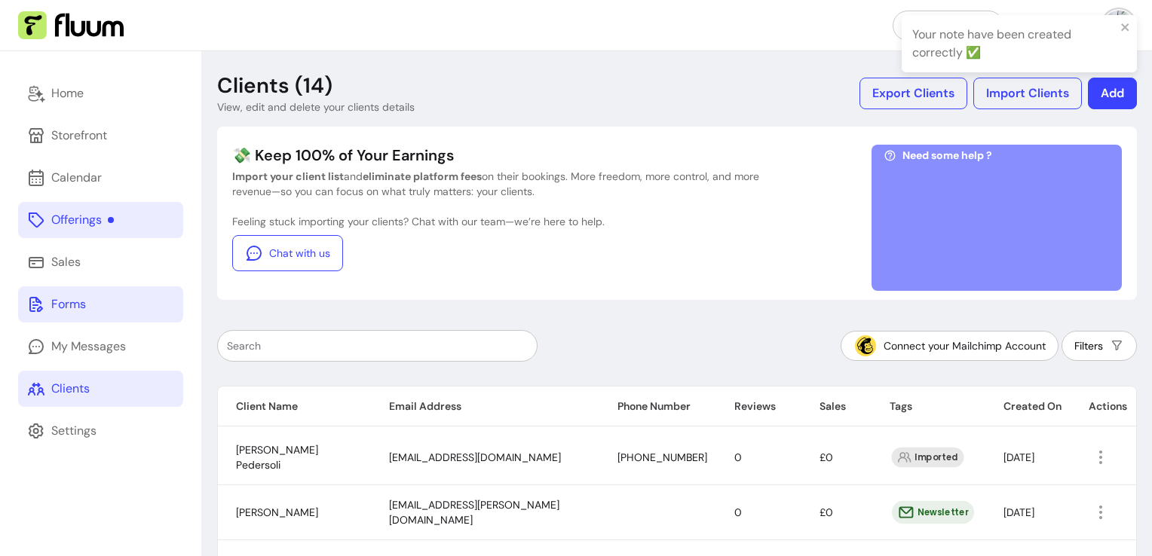
click at [86, 306] on link "Forms" at bounding box center [100, 304] width 165 height 36
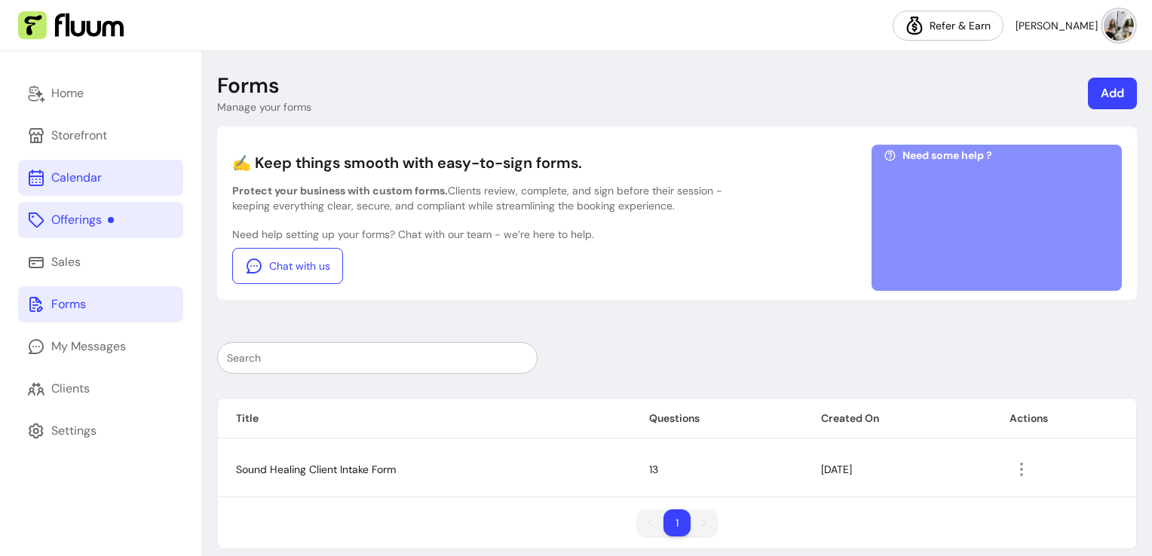
click at [78, 182] on div "Calendar" at bounding box center [76, 178] width 51 height 18
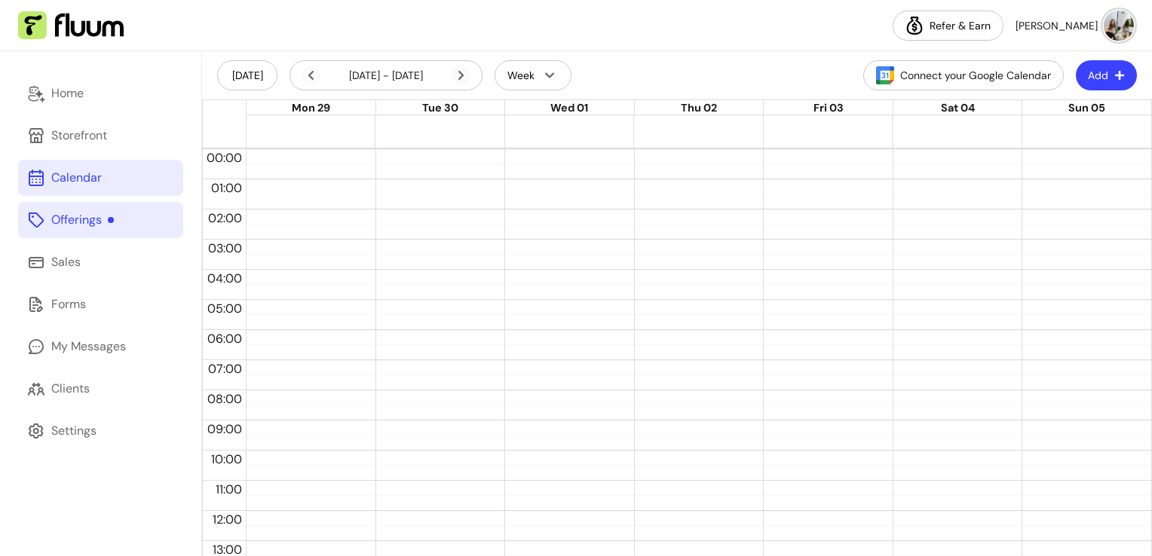
scroll to position [316, 0]
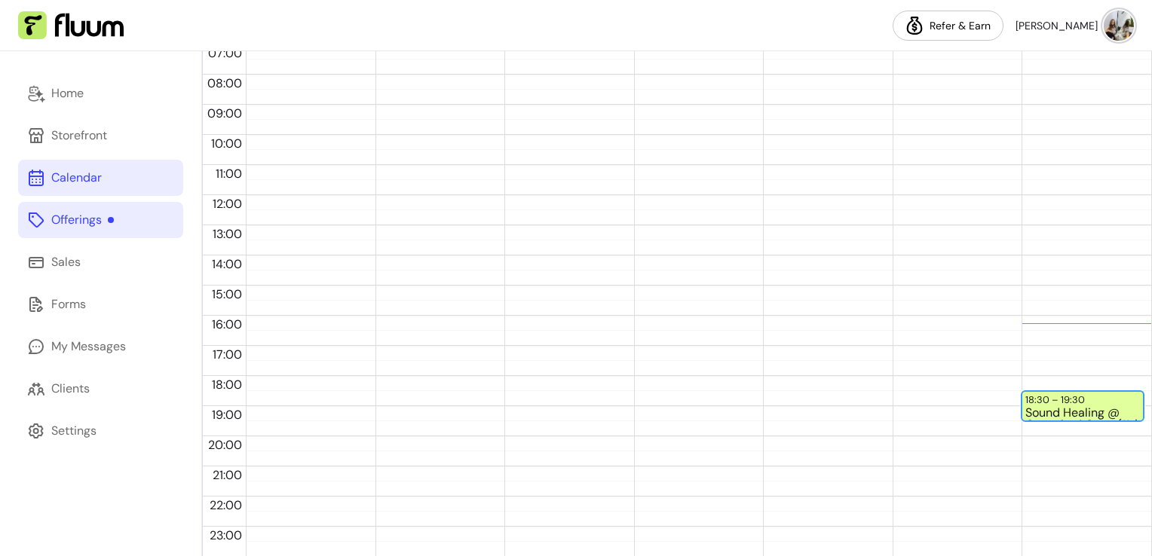
click at [1072, 412] on div "Sound Healing @ Greenford Quay (11 / 12)" at bounding box center [1082, 413] width 115 height 13
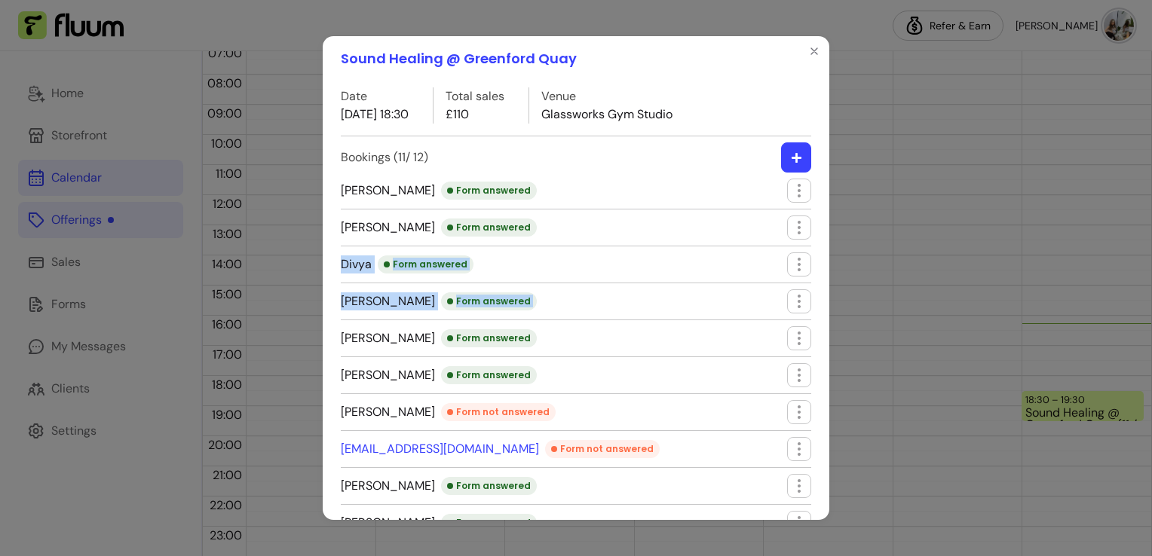
drag, startPoint x: 810, startPoint y: 225, endPoint x: 805, endPoint y: 297, distance: 72.5
click at [805, 297] on div "Date [DATE] 18:30 Total sales £110 Venue Glassworks Gym Studio Bookings ( 11 / …" at bounding box center [576, 300] width 507 height 439
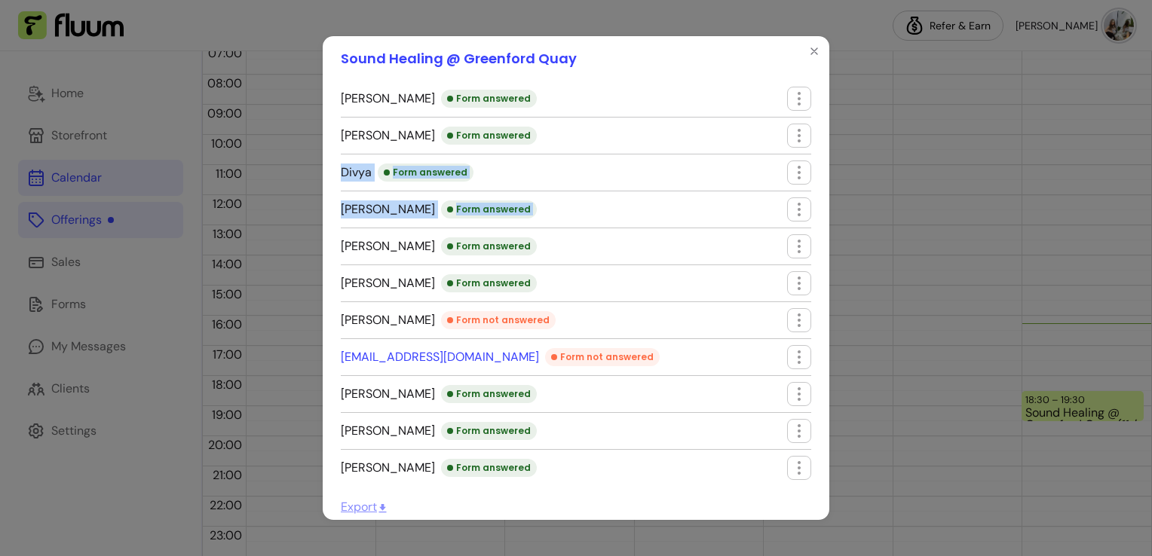
scroll to position [0, 0]
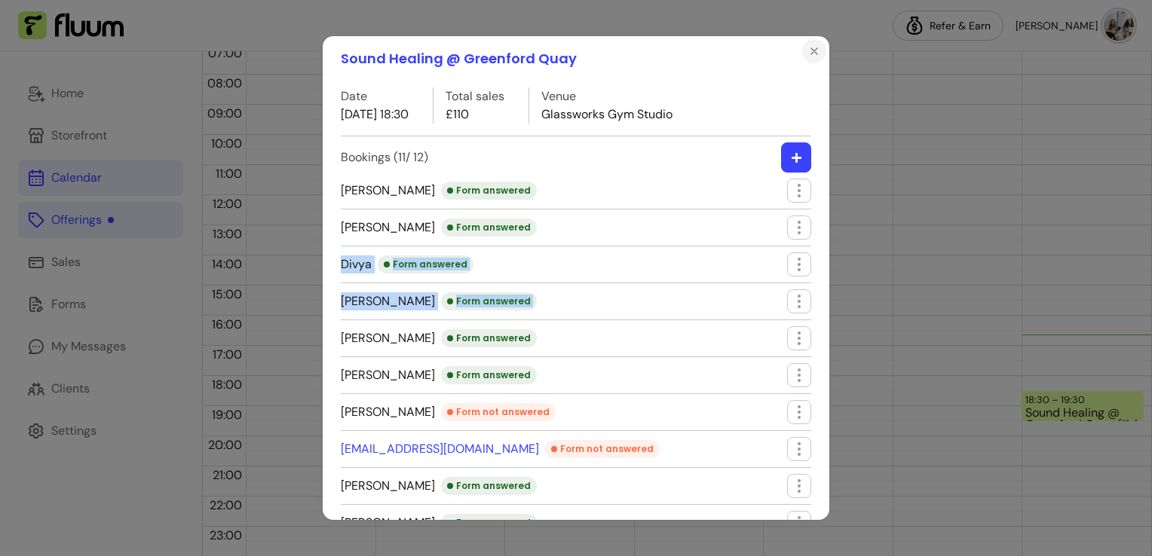
click at [813, 53] on icon "Close" at bounding box center [814, 51] width 12 height 12
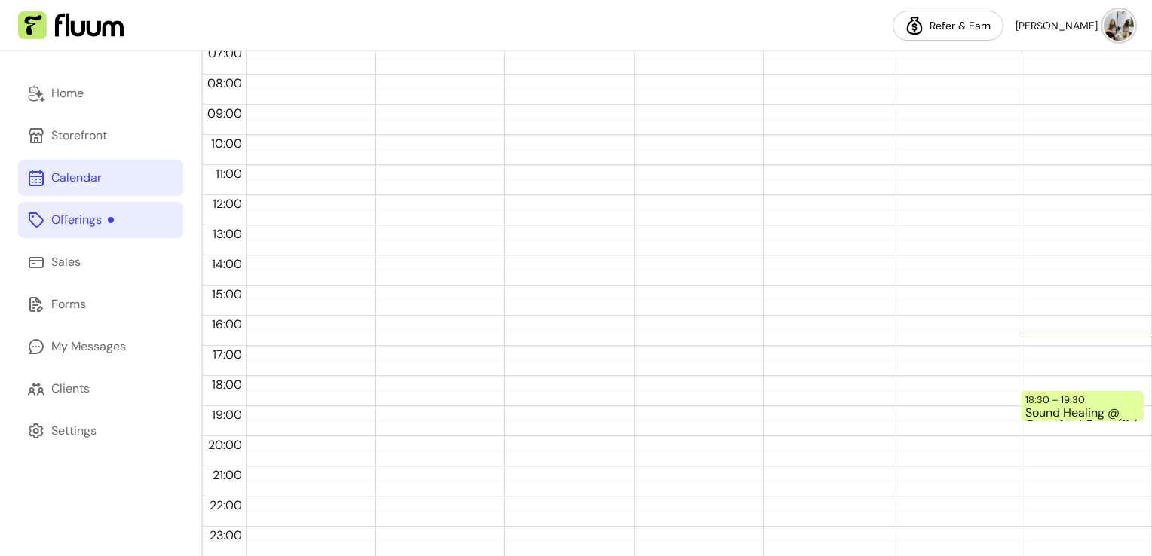
click at [72, 164] on link "Calendar" at bounding box center [100, 178] width 165 height 36
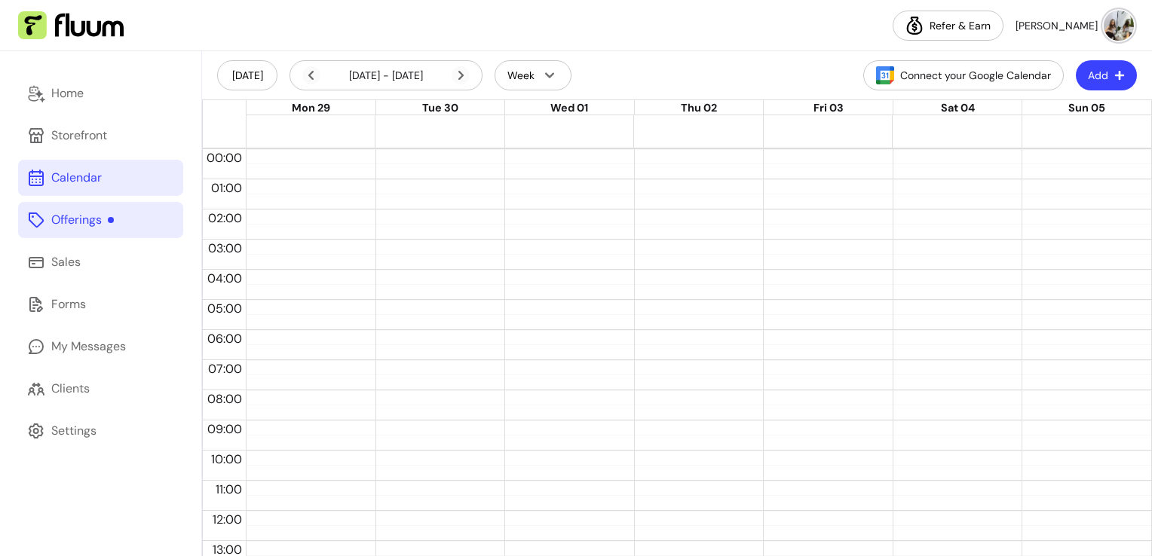
scroll to position [287, 0]
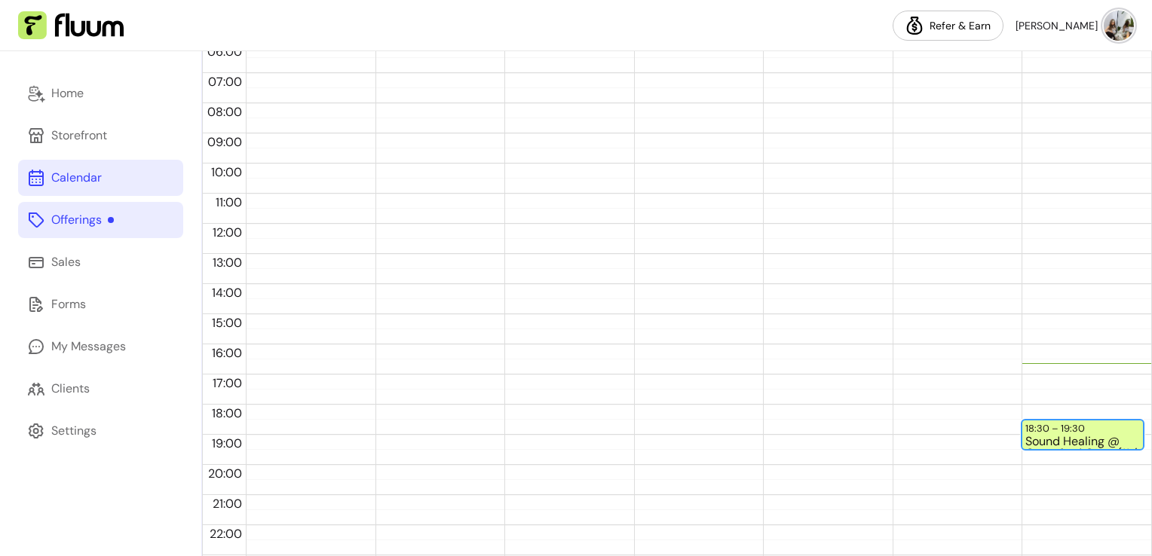
click at [1058, 436] on div "Sound Healing @ Greenford Quay (11 / 12)" at bounding box center [1082, 442] width 115 height 13
click at [1058, 436] on div "Sound Healing @ Greenford Quay Date [DATE] 18:30 Total sales £110 Venue Glasswo…" at bounding box center [575, 277] width 1183 height 571
click at [1058, 436] on div "Sound Healing @ Greenford Quay (11 / 12)" at bounding box center [1082, 442] width 115 height 13
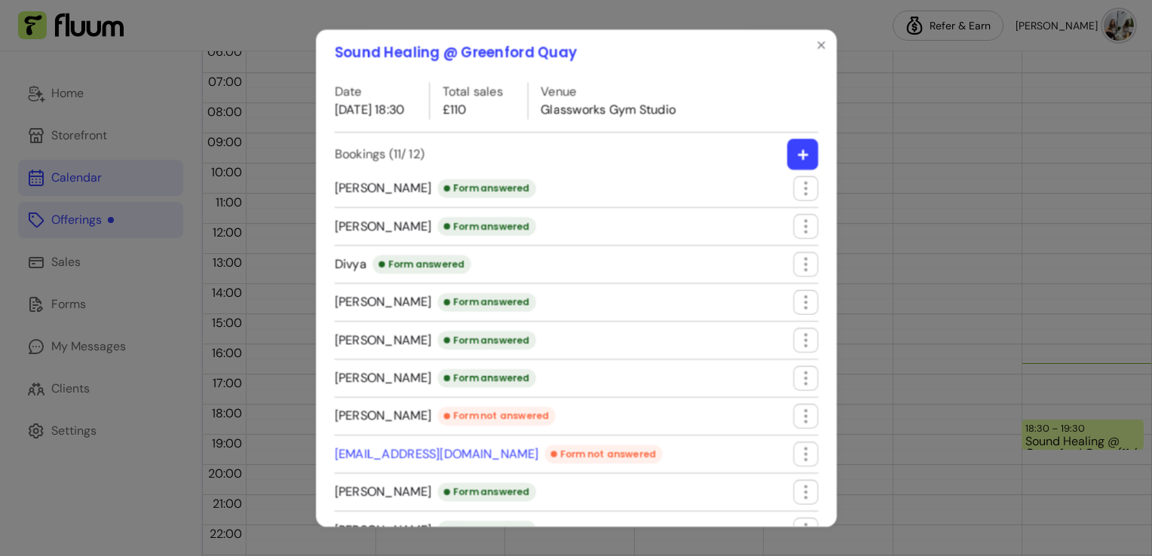
click at [1058, 436] on div "Sound Healing @ Greenford Quay Date [DATE] 18:30 Total sales £110 Venue Glasswo…" at bounding box center [576, 278] width 1184 height 572
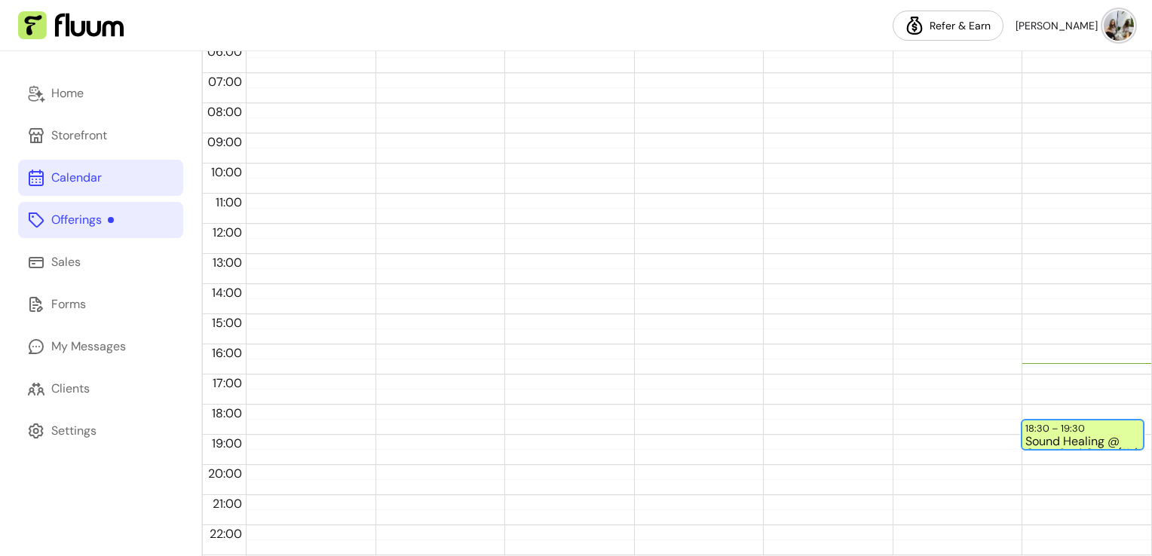
click at [1058, 436] on div "Sound Healing @ Greenford Quay (11 / 12)" at bounding box center [1082, 442] width 115 height 13
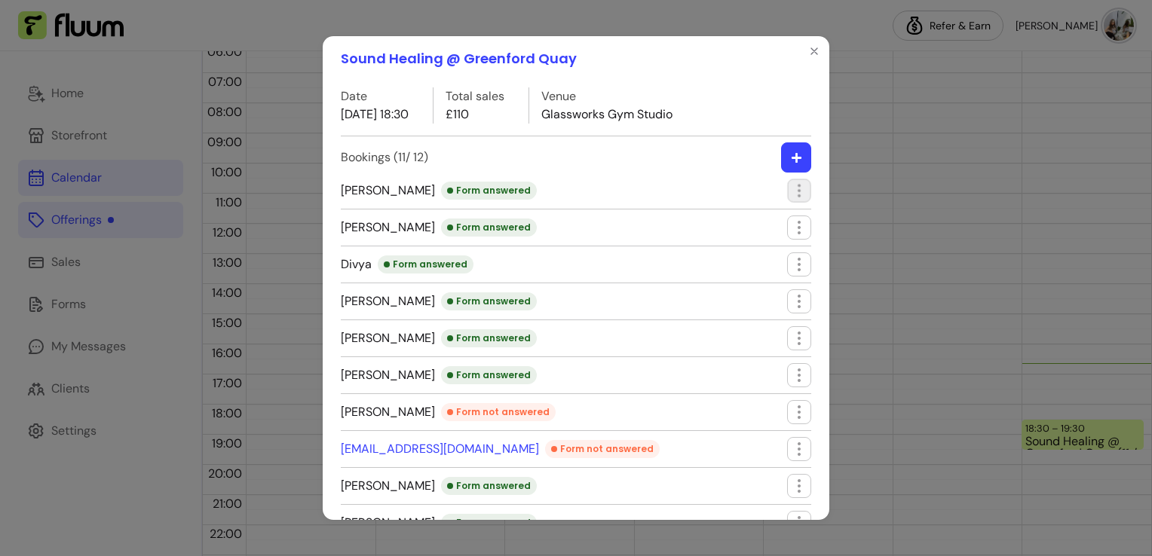
click at [790, 187] on icon "button" at bounding box center [798, 190] width 17 height 17
click at [470, 194] on div "Form answered" at bounding box center [489, 191] width 96 height 18
click at [130, 448] on div "Sound Healing @ Greenford Quay Date [DATE] 18:30 Total sales £110 Venue Glasswo…" at bounding box center [576, 278] width 1152 height 556
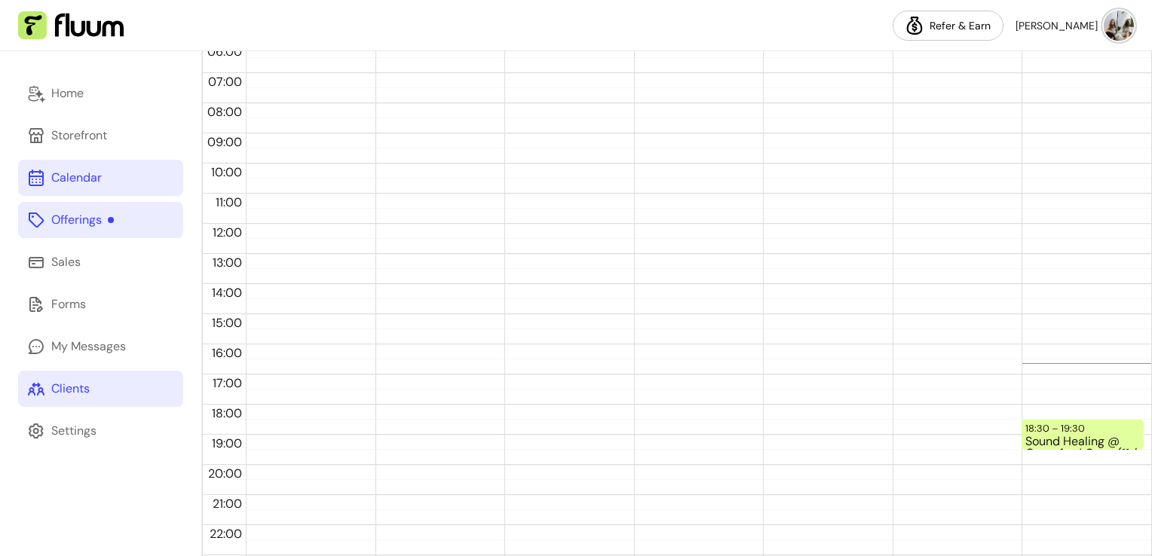
click at [105, 391] on link "Clients" at bounding box center [100, 389] width 165 height 36
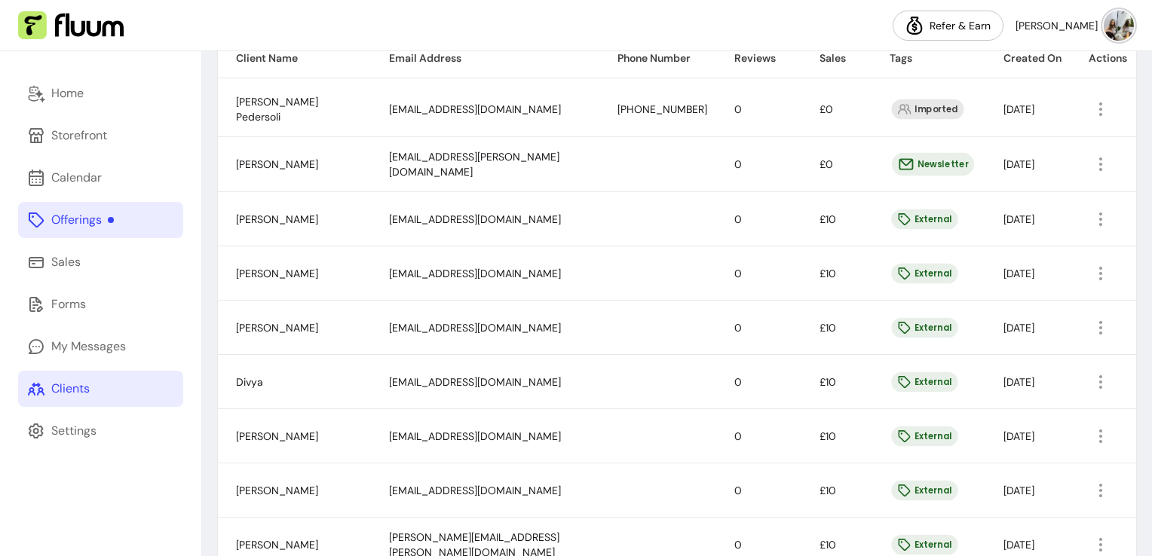
scroll to position [341, 0]
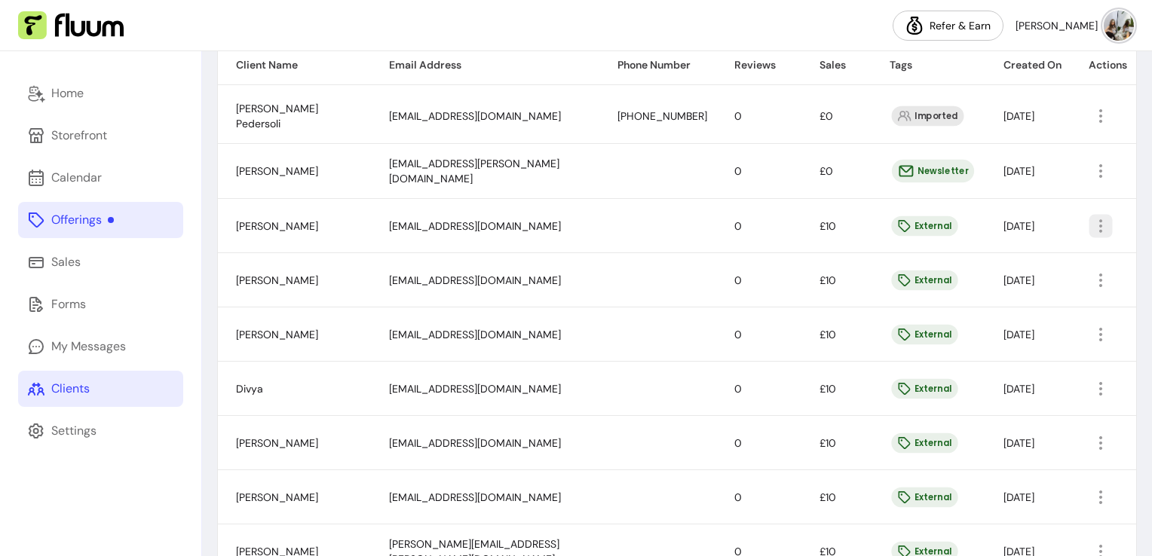
click at [1091, 231] on icon "button" at bounding box center [1099, 225] width 17 height 17
click at [998, 251] on span "Amend" at bounding box center [1032, 258] width 110 height 15
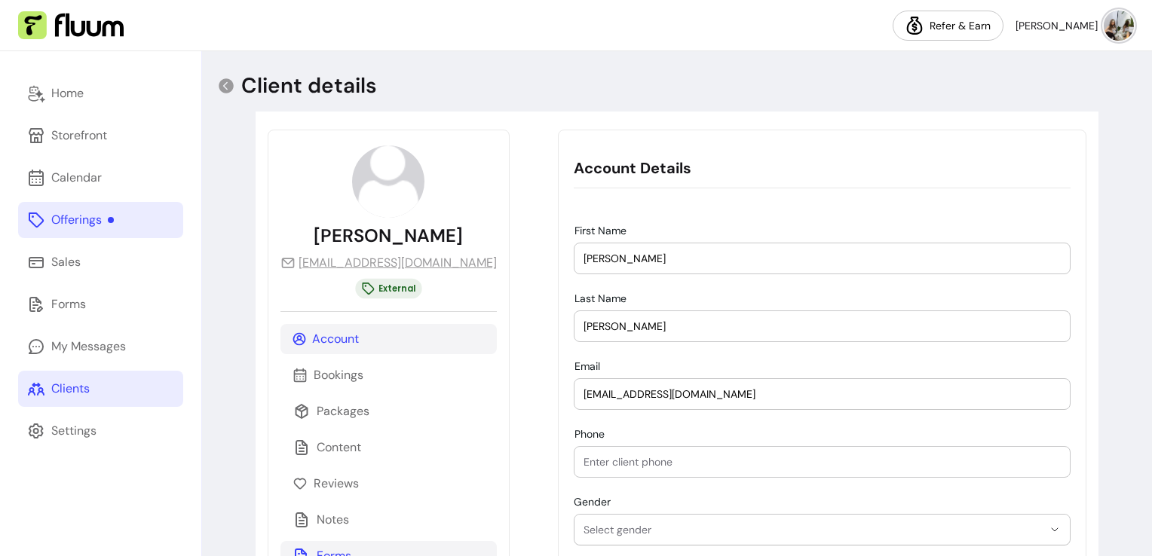
click at [413, 546] on div "Forms" at bounding box center [388, 556] width 216 height 30
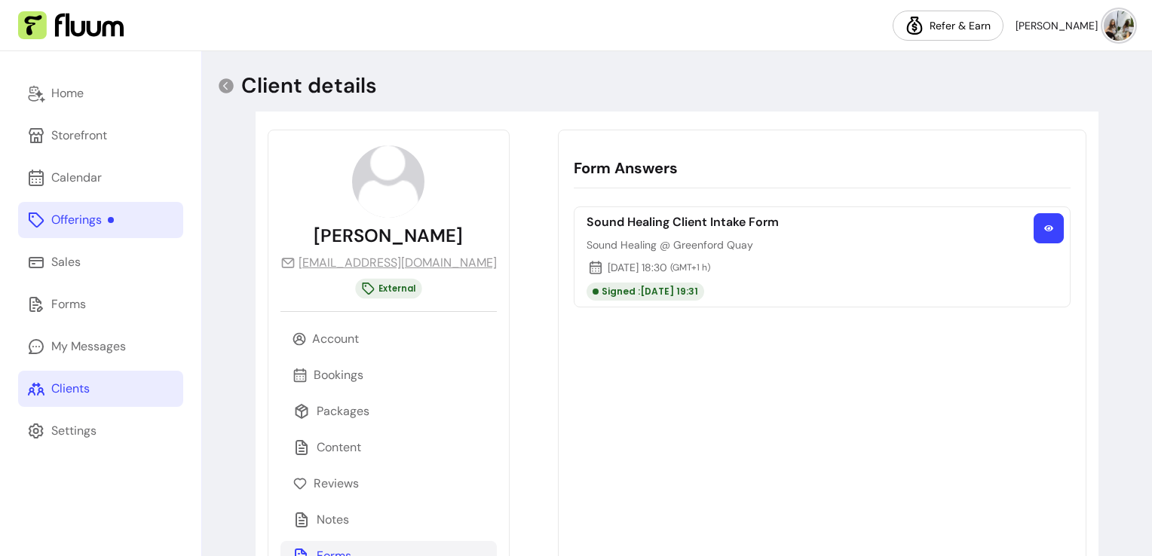
click at [1039, 219] on button "button" at bounding box center [1048, 228] width 30 height 30
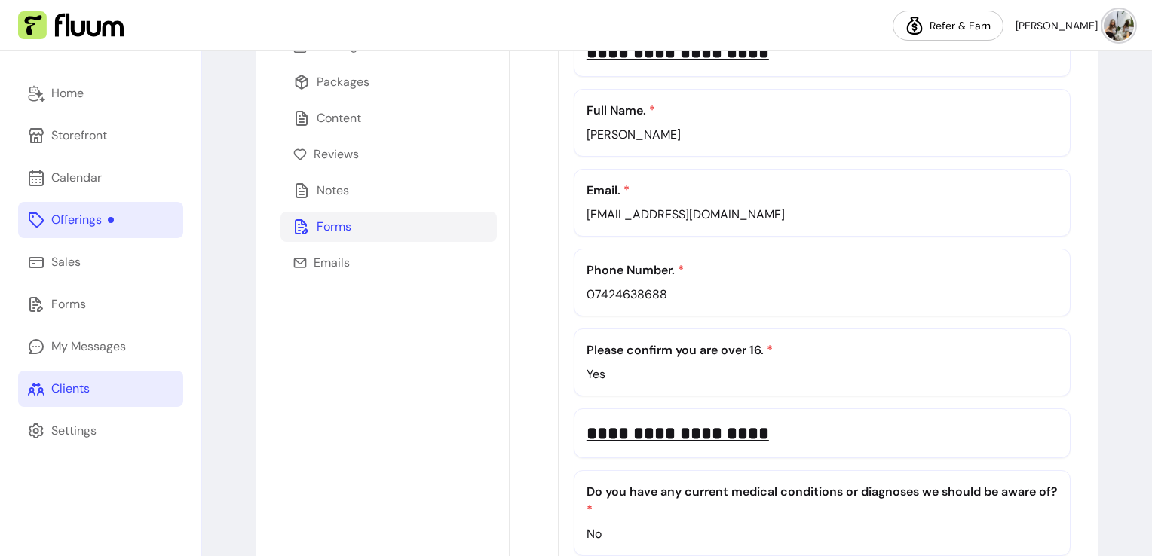
scroll to position [332, 0]
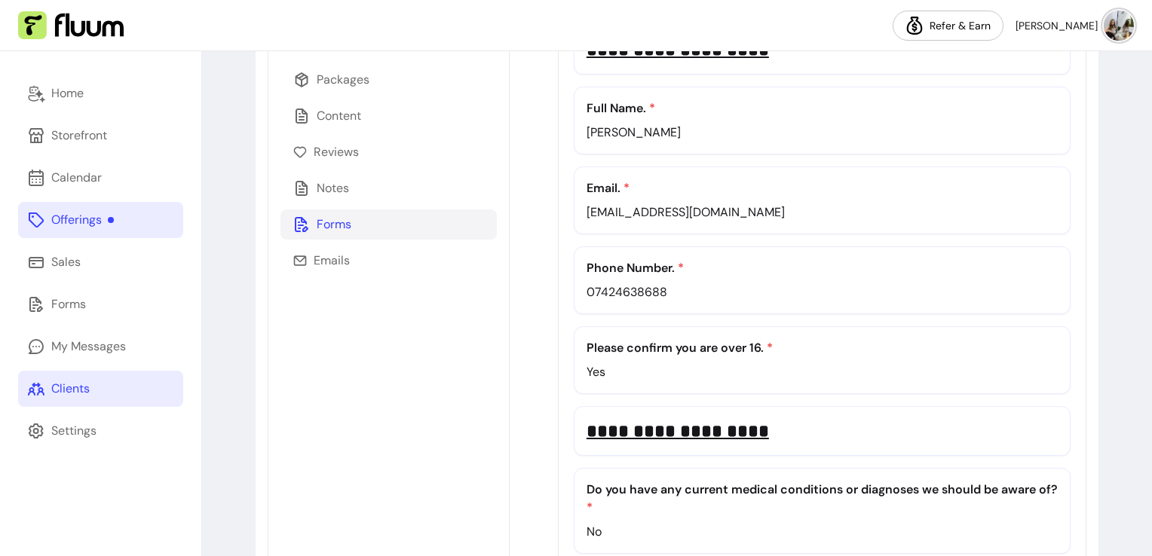
click at [63, 393] on div "Clients" at bounding box center [70, 389] width 38 height 18
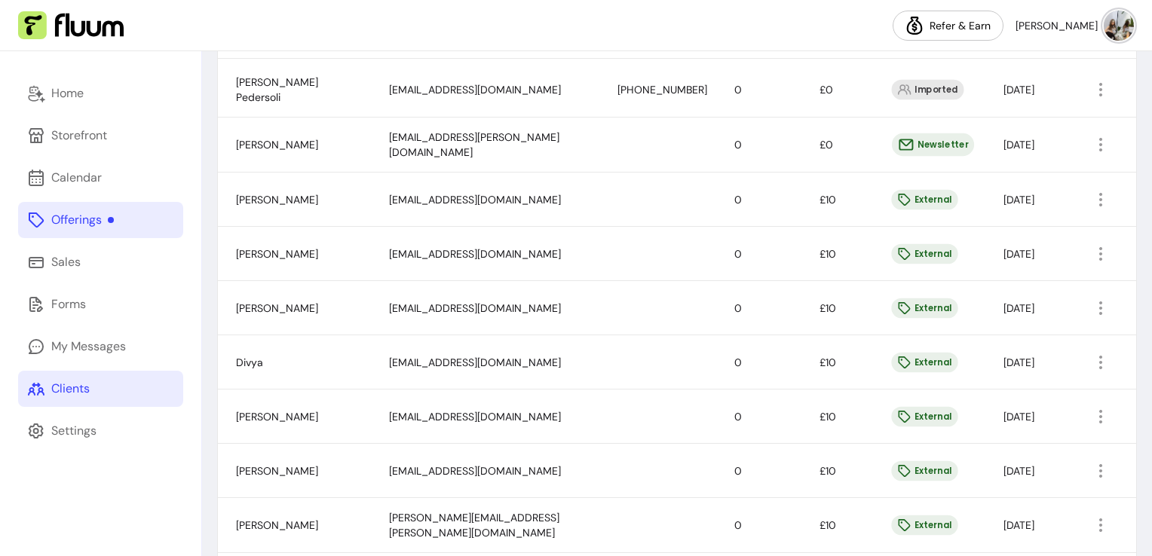
scroll to position [225, 0]
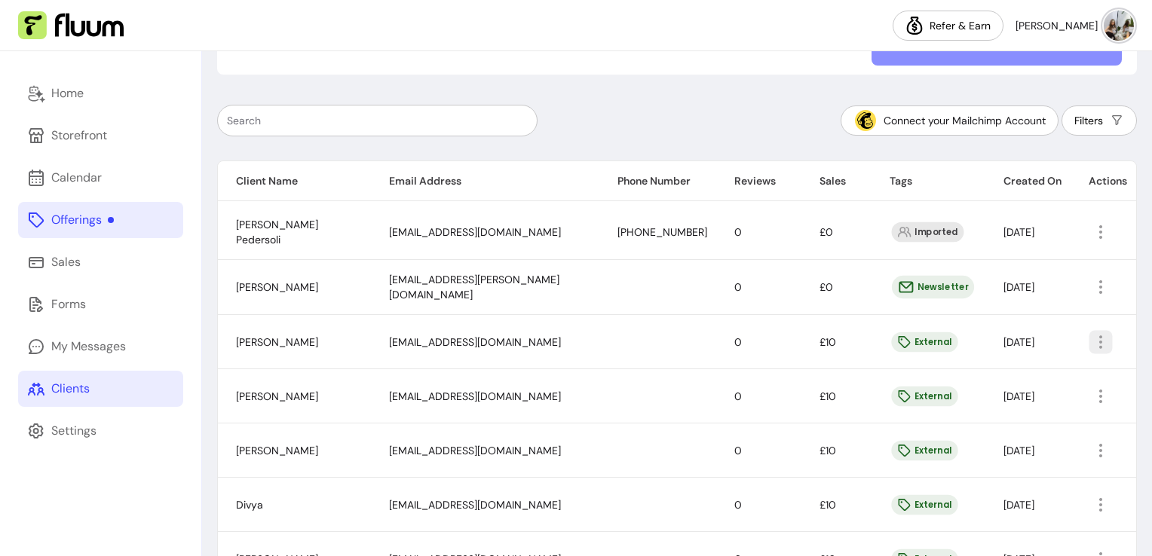
click at [1091, 341] on icon "button" at bounding box center [1099, 341] width 17 height 17
click at [681, 354] on td at bounding box center [657, 342] width 117 height 54
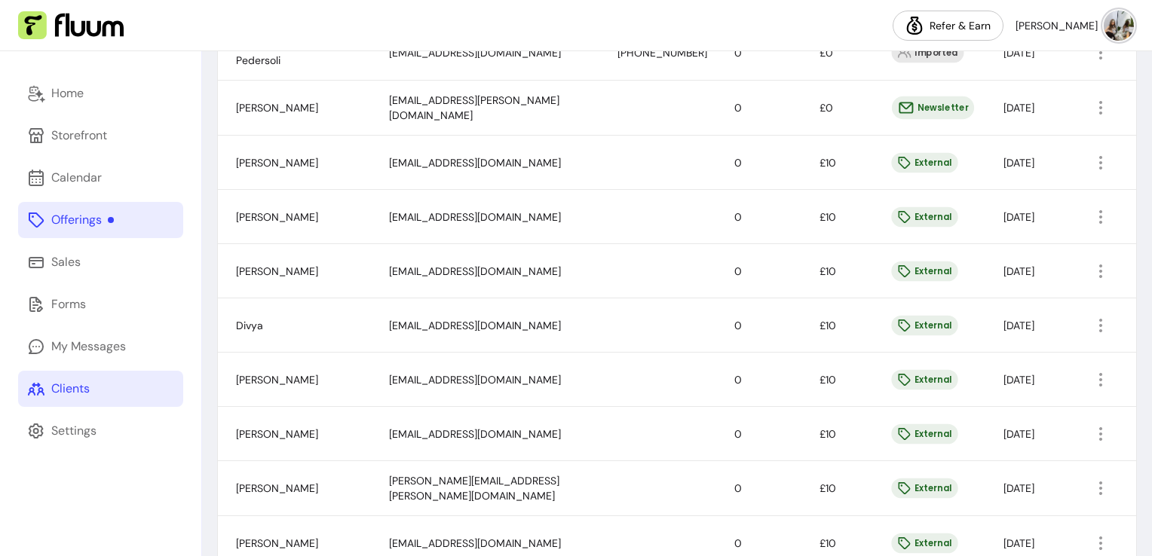
scroll to position [406, 0]
click at [75, 306] on div "Forms" at bounding box center [68, 304] width 35 height 18
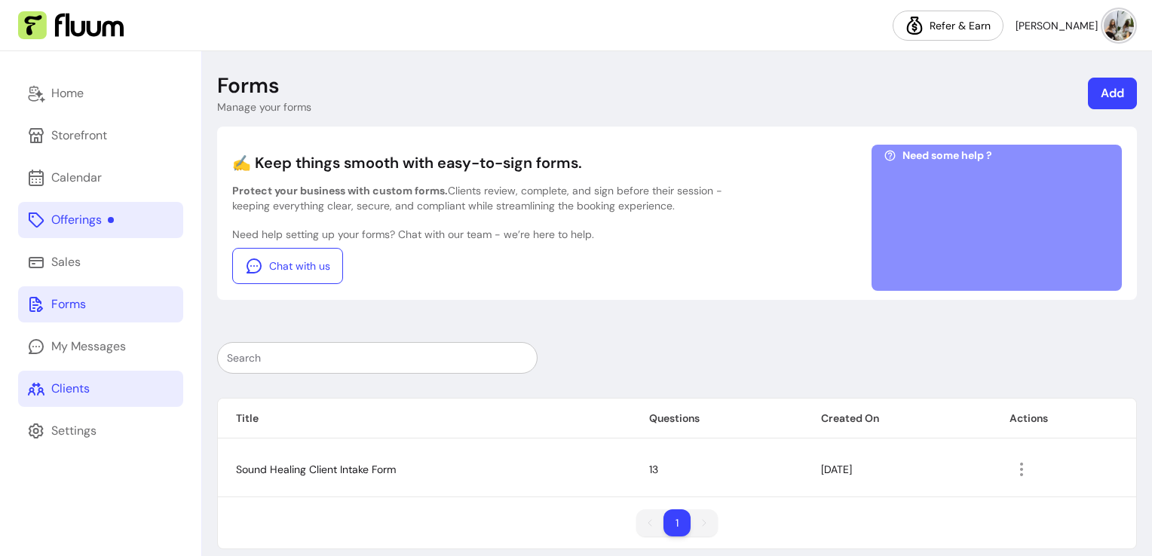
click at [77, 393] on div "Clients" at bounding box center [70, 389] width 38 height 18
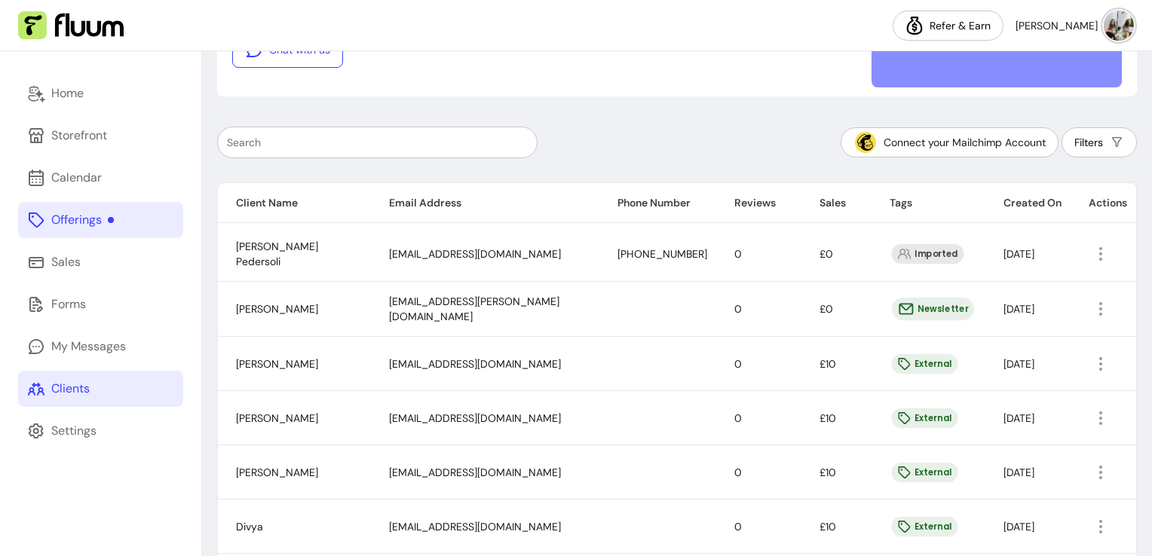
scroll to position [244, 0]
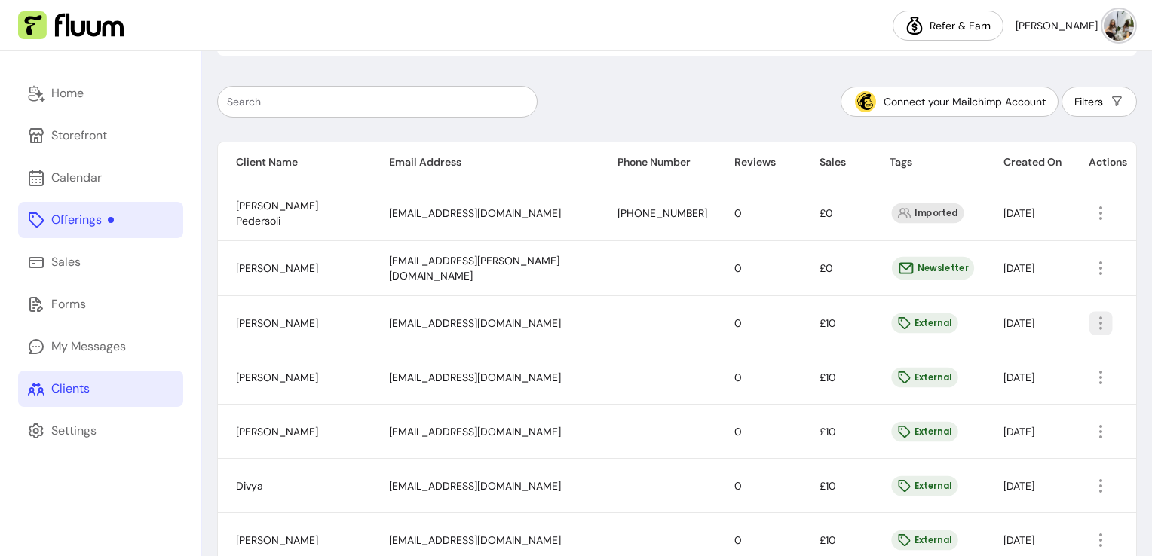
click at [1094, 311] on button "button" at bounding box center [1099, 322] width 23 height 23
click at [984, 366] on li "Amend" at bounding box center [1023, 356] width 139 height 24
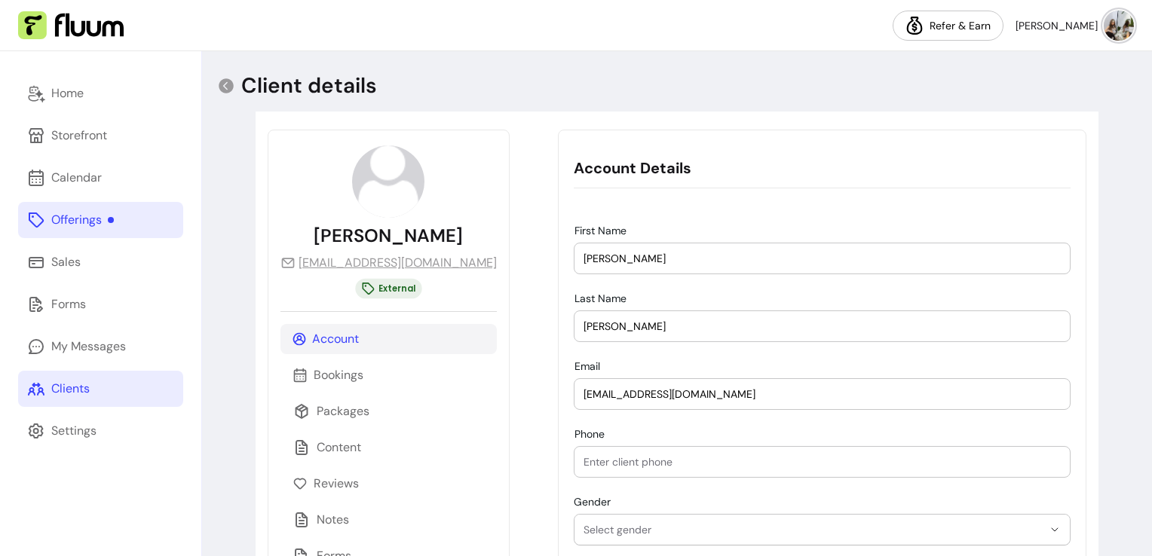
click at [1085, 306] on div "**********" at bounding box center [677, 393] width 843 height 562
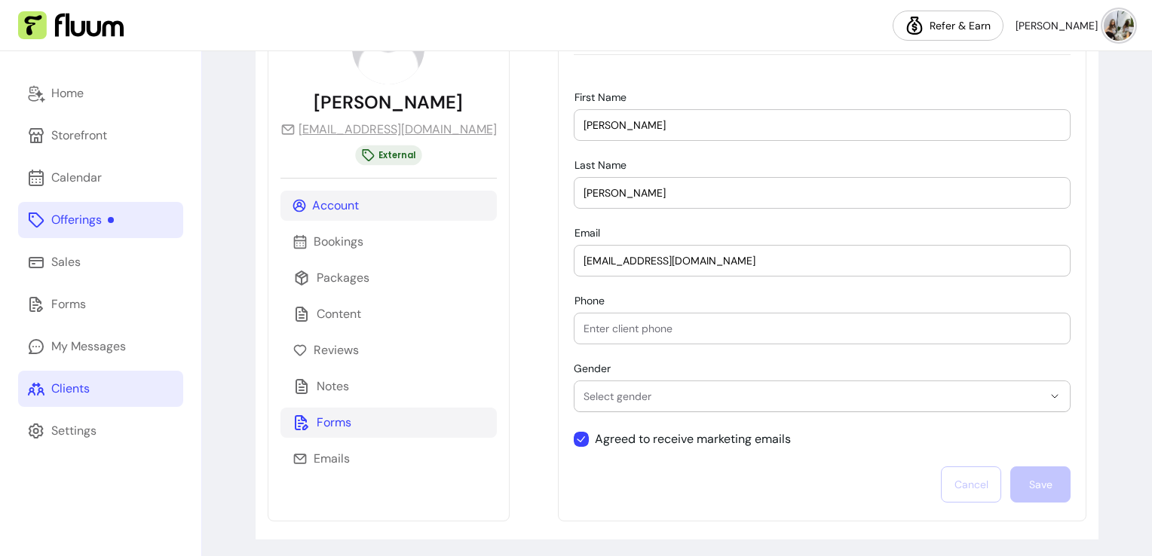
click at [363, 421] on div "Forms" at bounding box center [388, 423] width 216 height 30
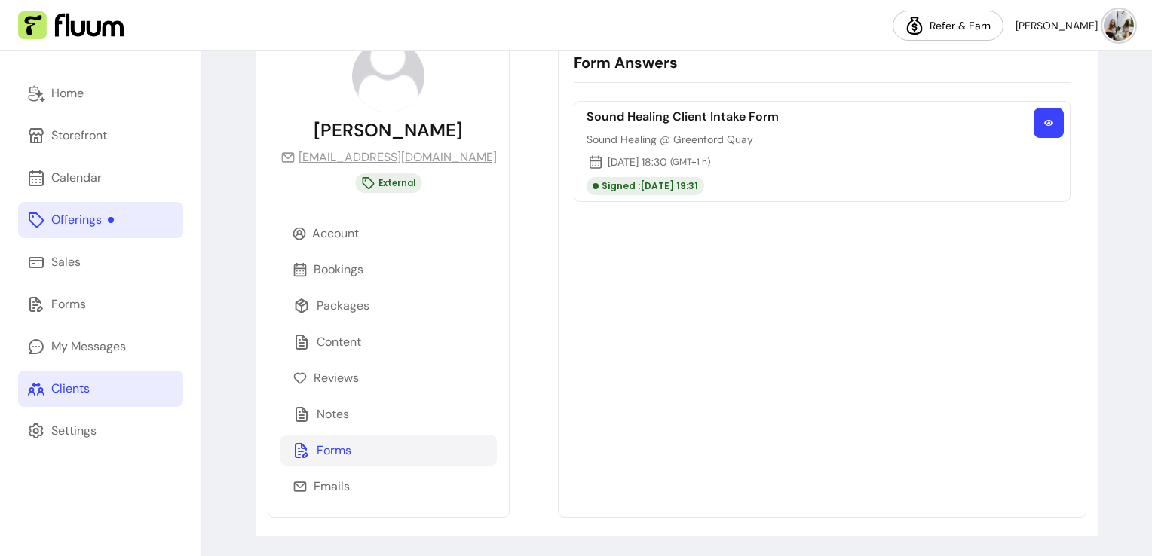
click at [1043, 122] on button "button" at bounding box center [1048, 123] width 30 height 30
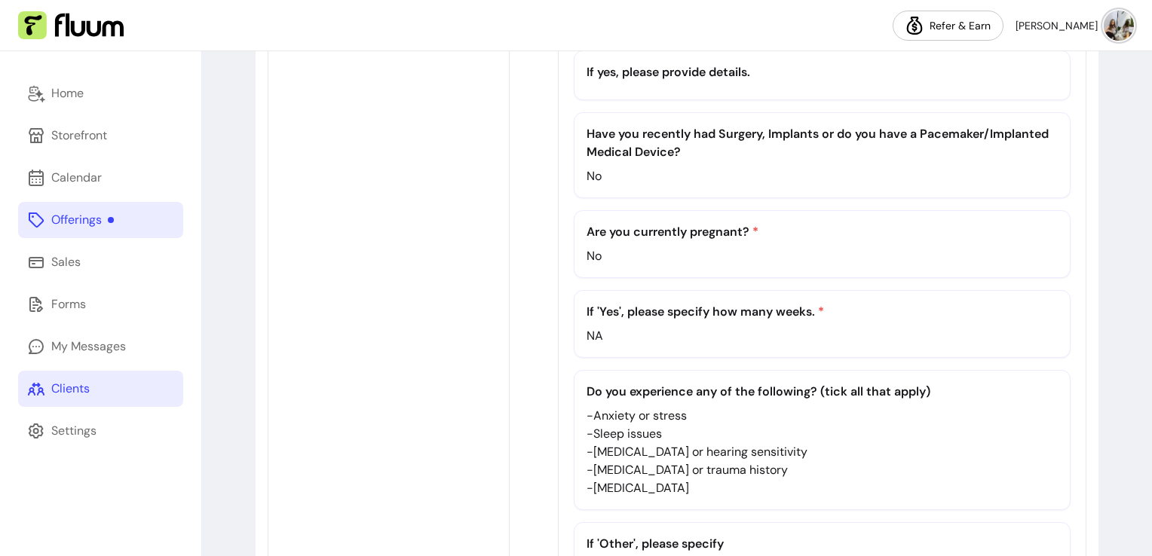
scroll to position [910, 0]
